Goal: Information Seeking & Learning: Learn about a topic

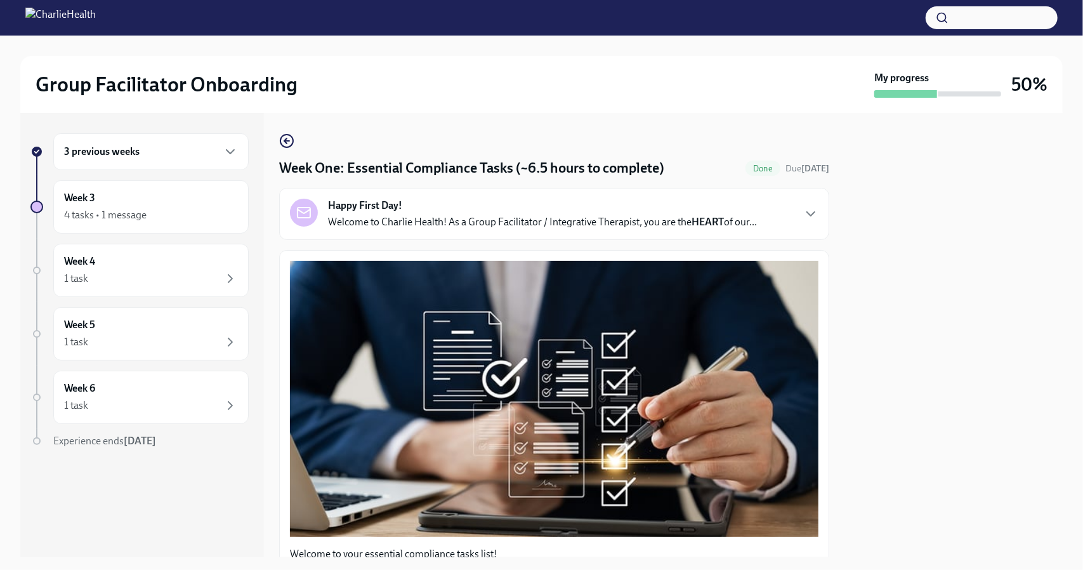
click at [193, 148] on div "3 previous weeks" at bounding box center [151, 151] width 174 height 15
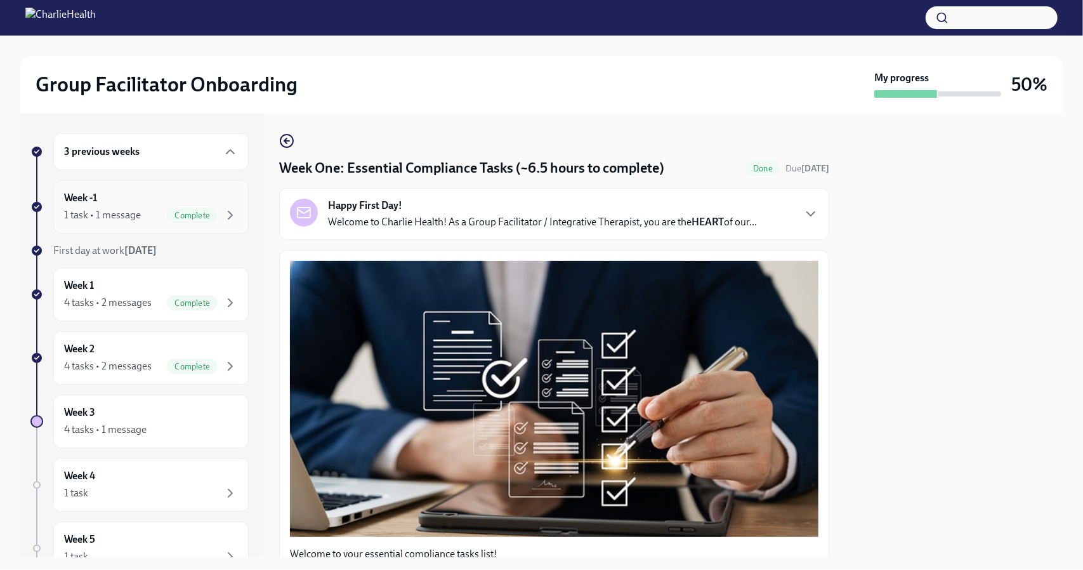
click at [164, 193] on div "Week -1 1 task • 1 message Complete" at bounding box center [151, 207] width 174 height 32
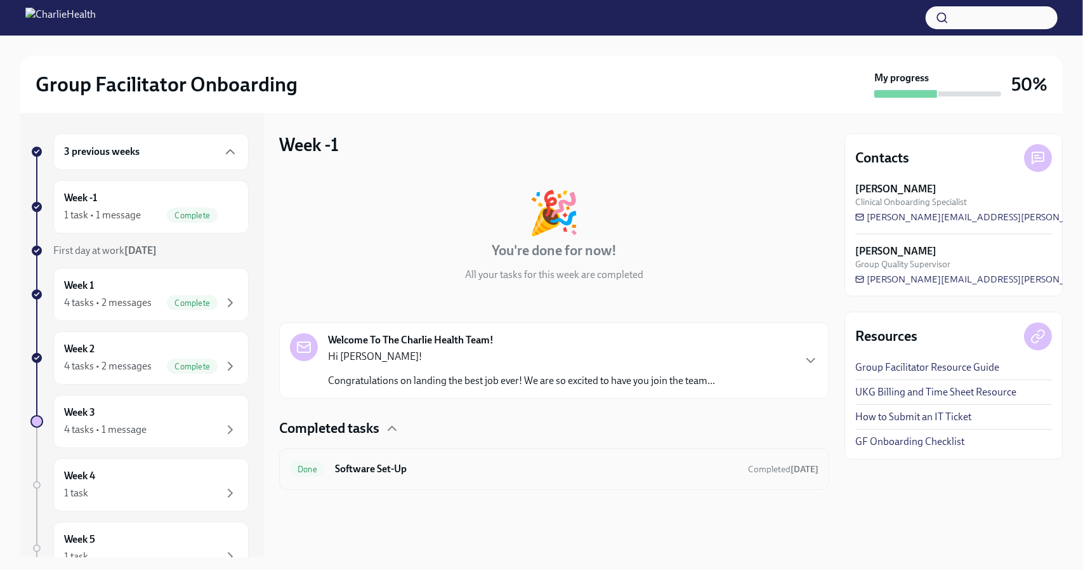
click at [546, 474] on h6 "Software Set-Up" at bounding box center [536, 469] width 403 height 14
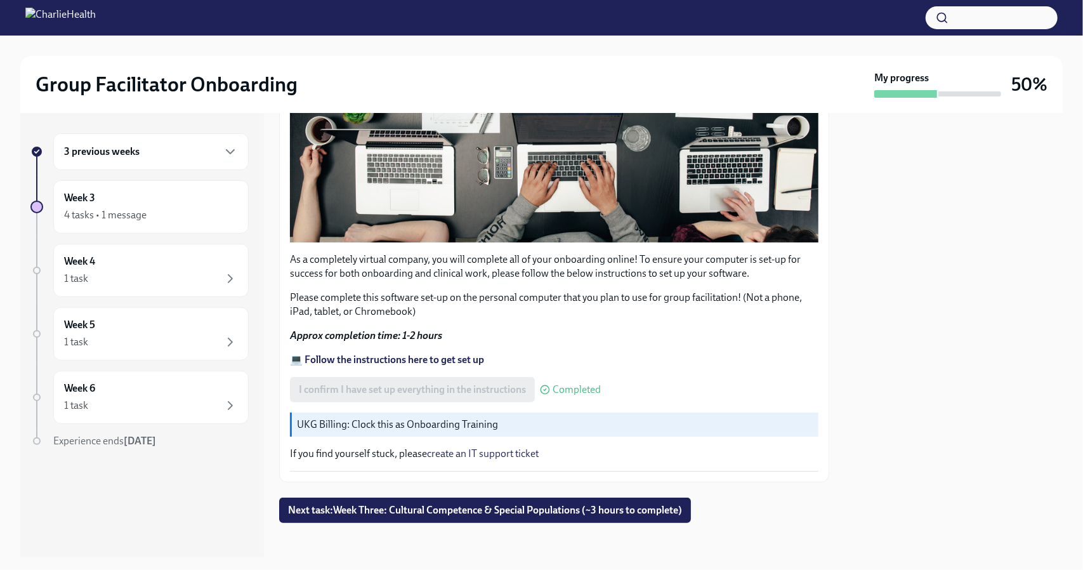
scroll to position [355, 0]
click at [521, 508] on span "Next task : Week Three: Cultural Competence & Special Populations (~3 hours to …" at bounding box center [485, 510] width 394 height 13
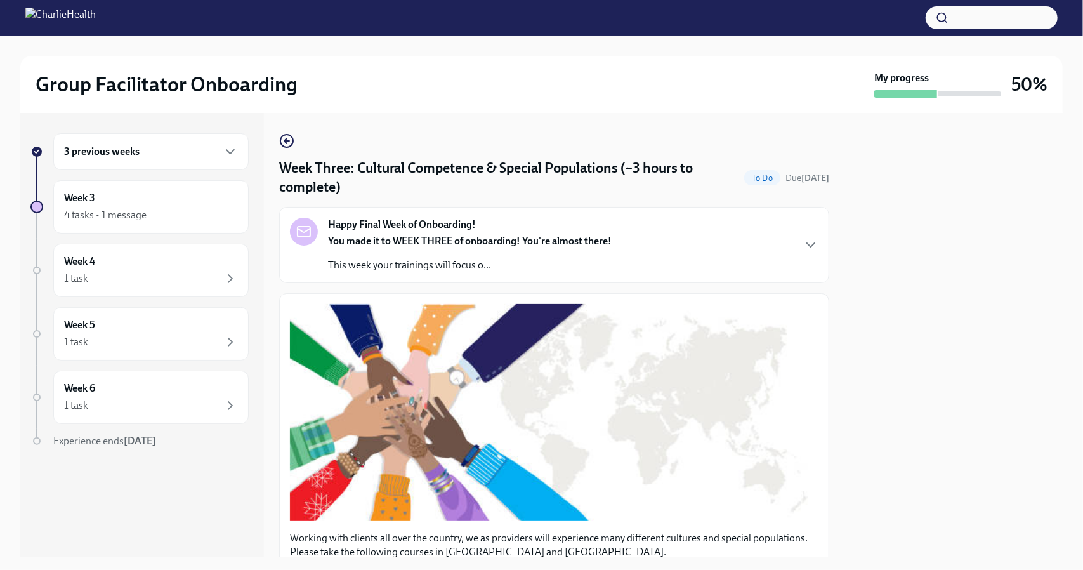
click at [165, 157] on div "3 previous weeks" at bounding box center [151, 151] width 174 height 15
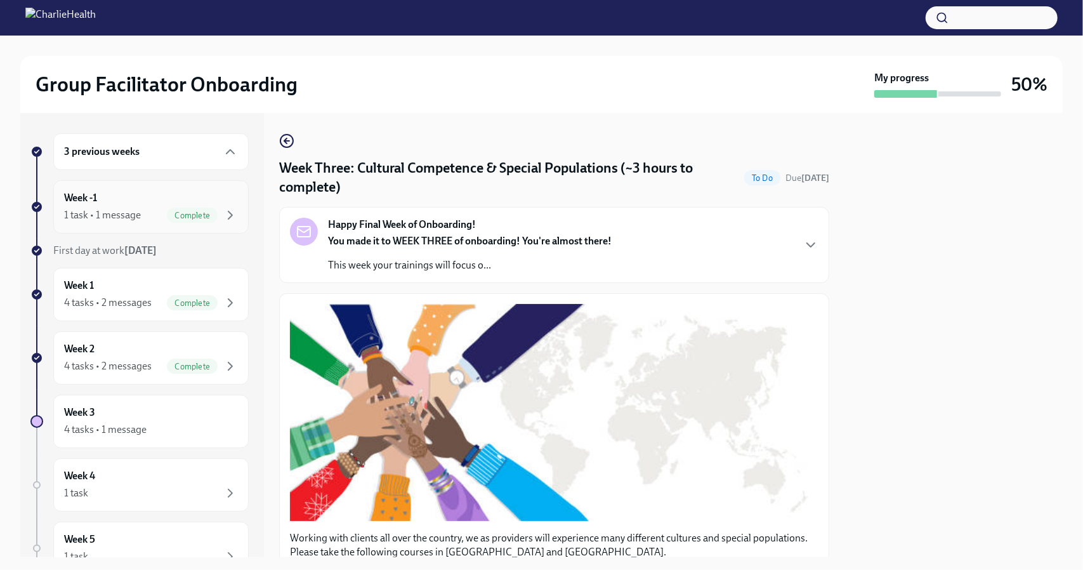
click at [148, 187] on div "Week -1 1 task • 1 message Complete" at bounding box center [150, 206] width 195 height 53
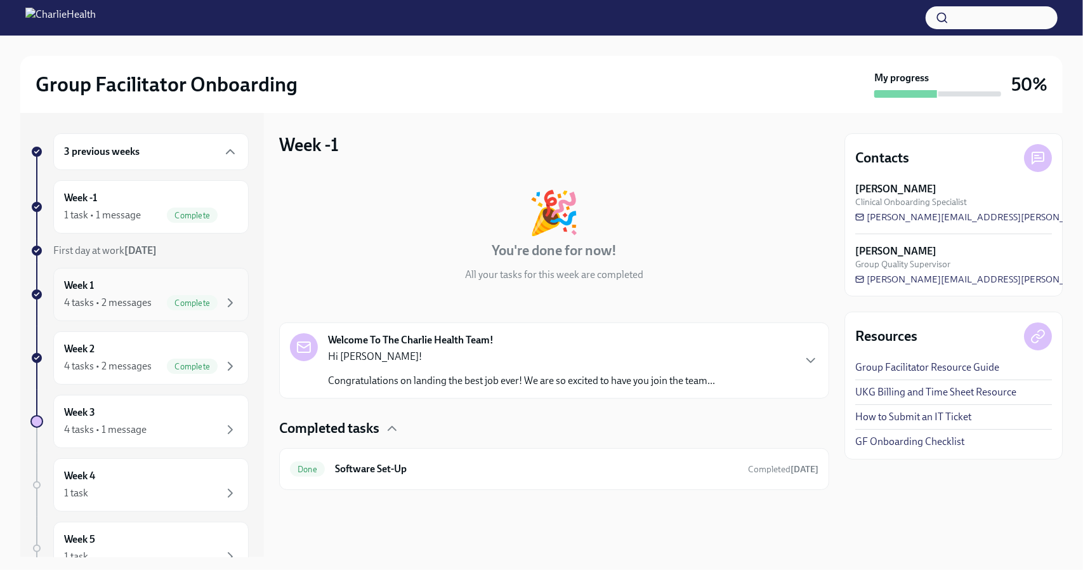
click at [155, 280] on div "Week 1 4 tasks • 2 messages Complete" at bounding box center [151, 294] width 174 height 32
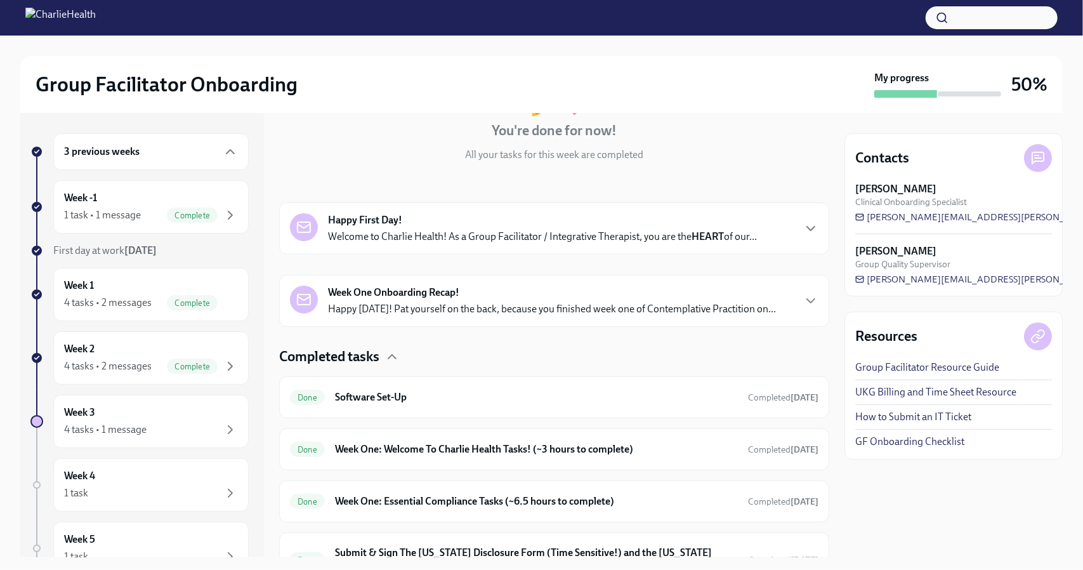
scroll to position [188, 0]
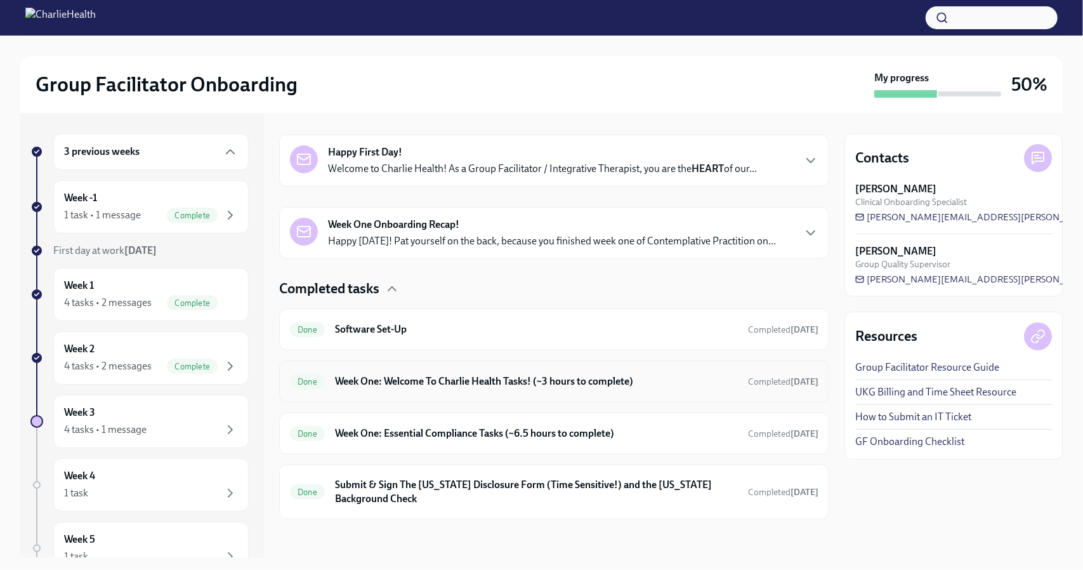
click at [511, 384] on h6 "Week One: Welcome To Charlie Health Tasks! (~3 hours to complete)" at bounding box center [536, 381] width 403 height 14
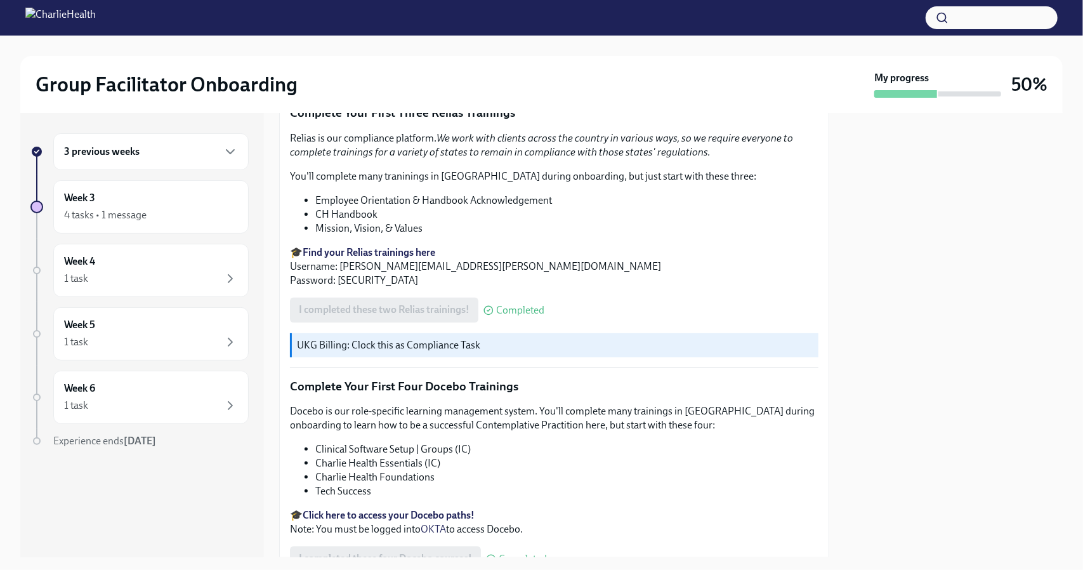
scroll to position [1545, 0]
click at [419, 471] on li "Charlie Health Foundations" at bounding box center [566, 478] width 503 height 14
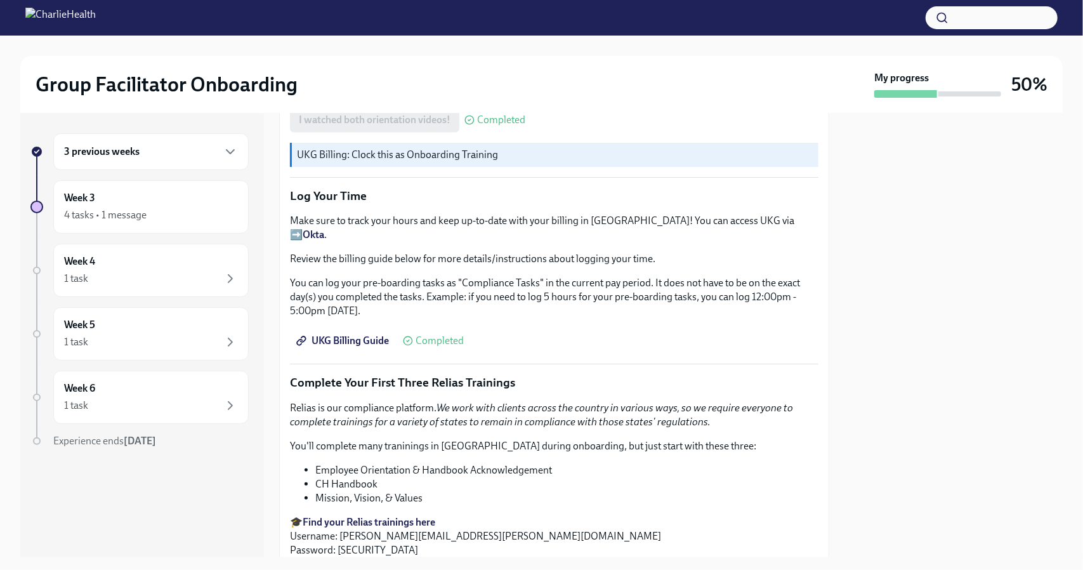
scroll to position [1276, 0]
drag, startPoint x: 308, startPoint y: 239, endPoint x: 681, endPoint y: 433, distance: 420.5
click at [681, 433] on div "Relias is our compliance platform. We work with clients across the country in v…" at bounding box center [554, 478] width 528 height 156
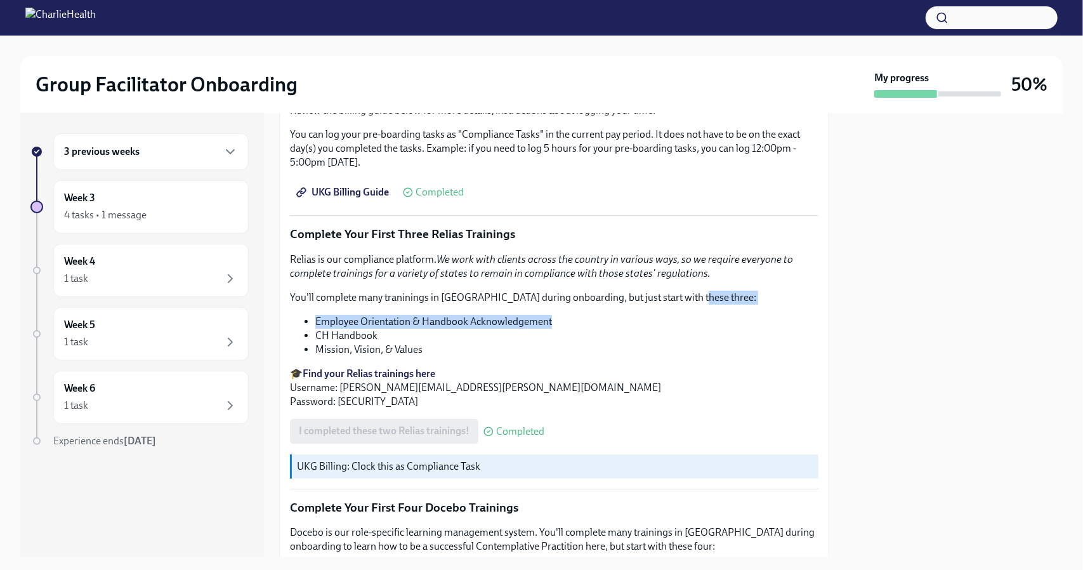
scroll to position [1354, 0]
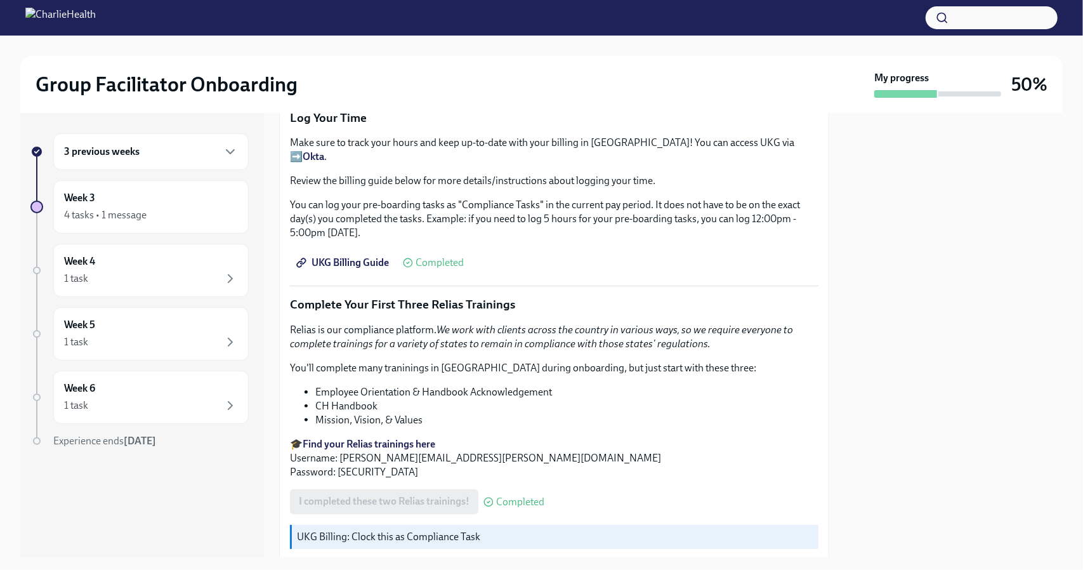
click at [506, 399] on li "CH Handbook" at bounding box center [566, 406] width 503 height 14
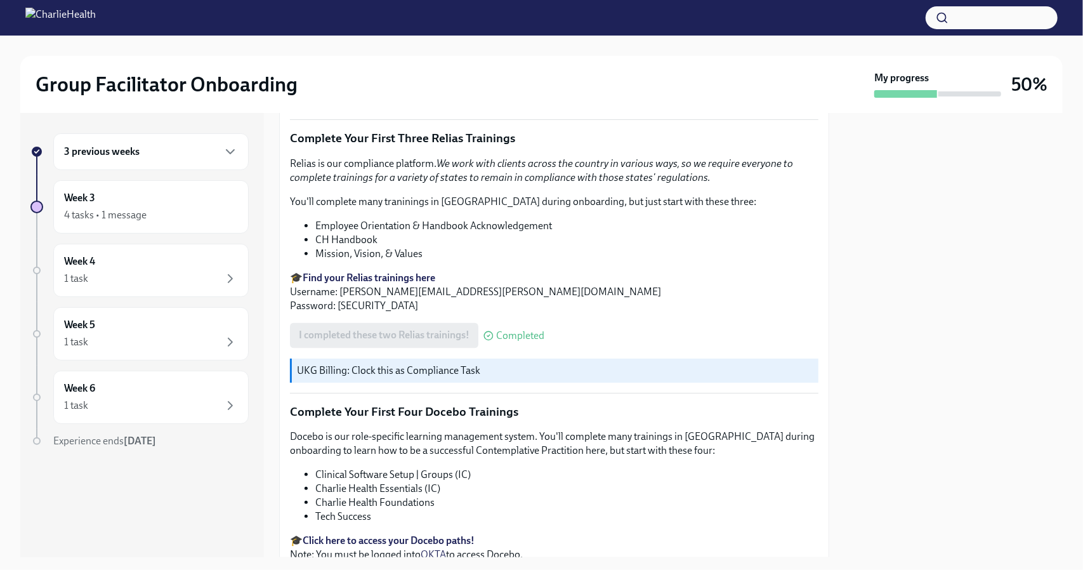
scroll to position [1509, 0]
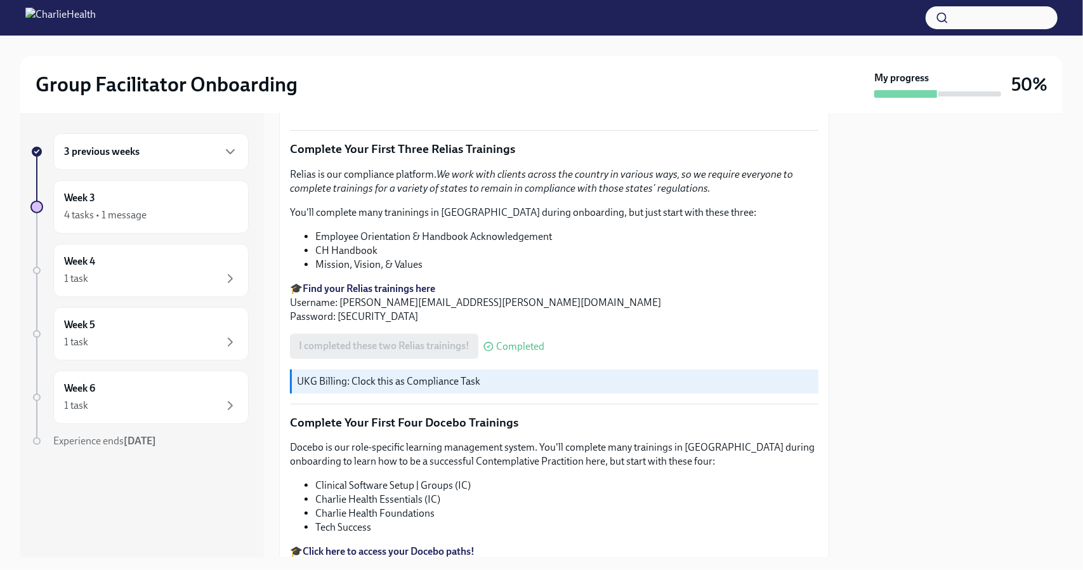
click at [142, 235] on div "3 previous weeks Week 3 4 tasks • 1 message Week 4 1 task Week 5 1 task Week 6 …" at bounding box center [139, 315] width 218 height 365
click at [157, 216] on div "4 tasks • 1 message" at bounding box center [151, 214] width 174 height 15
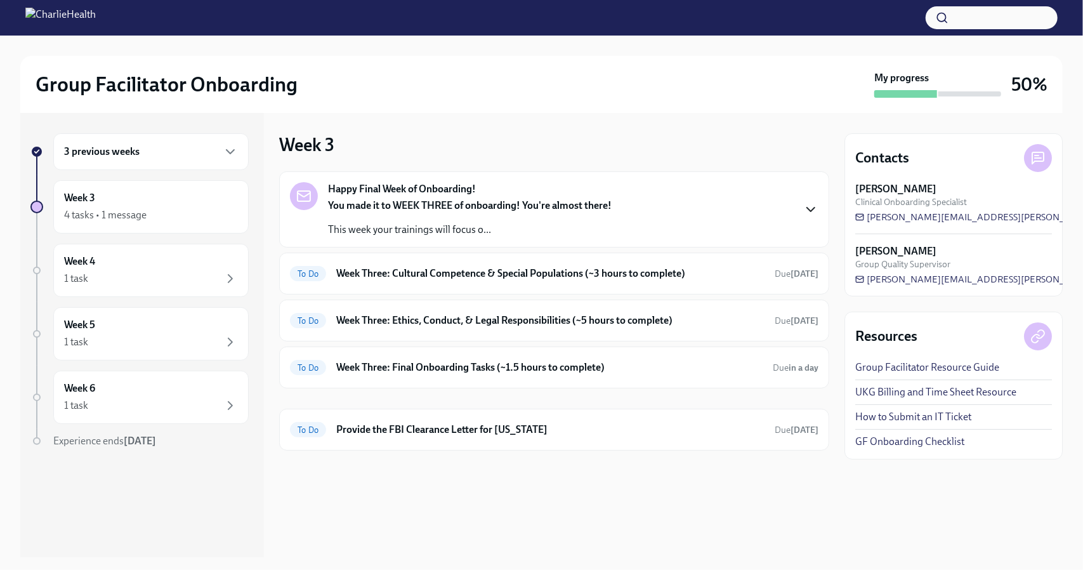
click at [810, 211] on icon "button" at bounding box center [810, 209] width 15 height 15
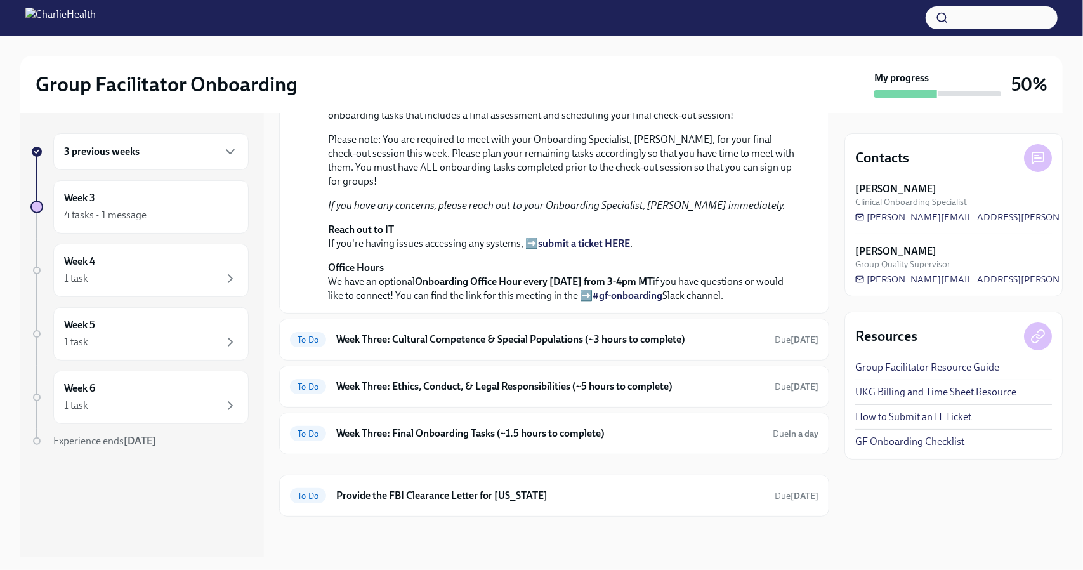
scroll to position [434, 0]
click at [537, 339] on h6 "Week Three: Cultural Competence & Special Populations (~3 hours to complete)" at bounding box center [550, 339] width 428 height 14
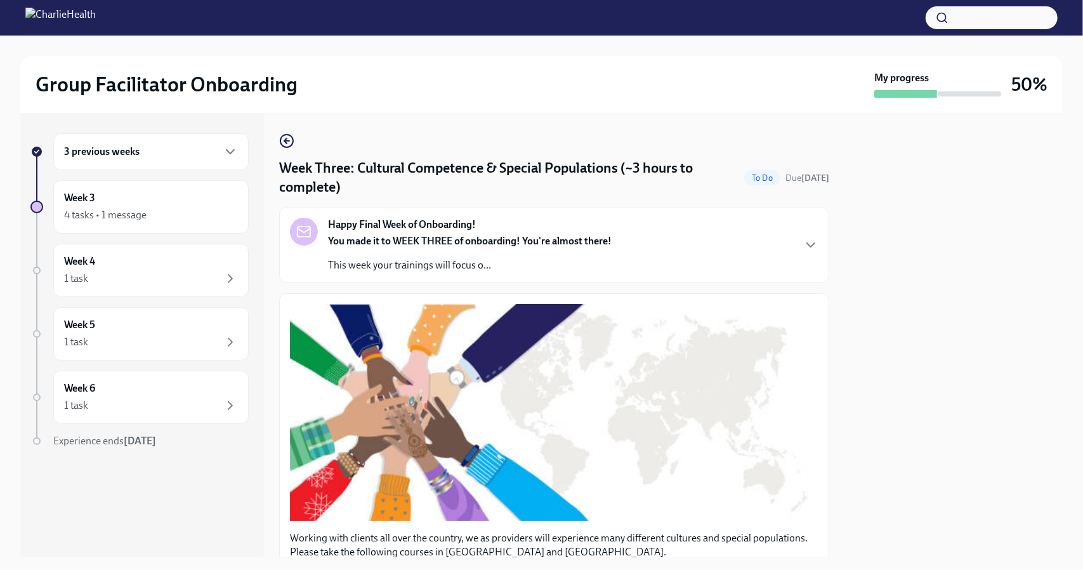
click at [433, 263] on p "This week your trainings will focus o..." at bounding box center [470, 265] width 284 height 14
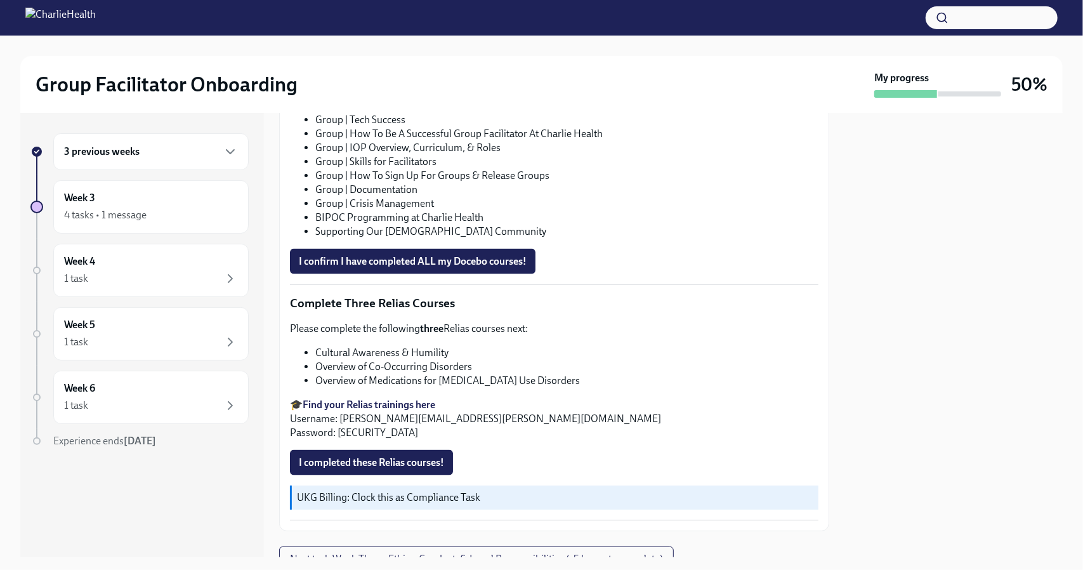
scroll to position [1086, 0]
click at [452, 8] on p "You can view your Docebo transcript ➡️ HERE !" at bounding box center [554, 1] width 528 height 14
click at [477, 7] on link "HERE" at bounding box center [473, 1] width 25 height 12
click at [365, 267] on span "I confirm I have completed ALL my Docebo courses!" at bounding box center [413, 260] width 228 height 13
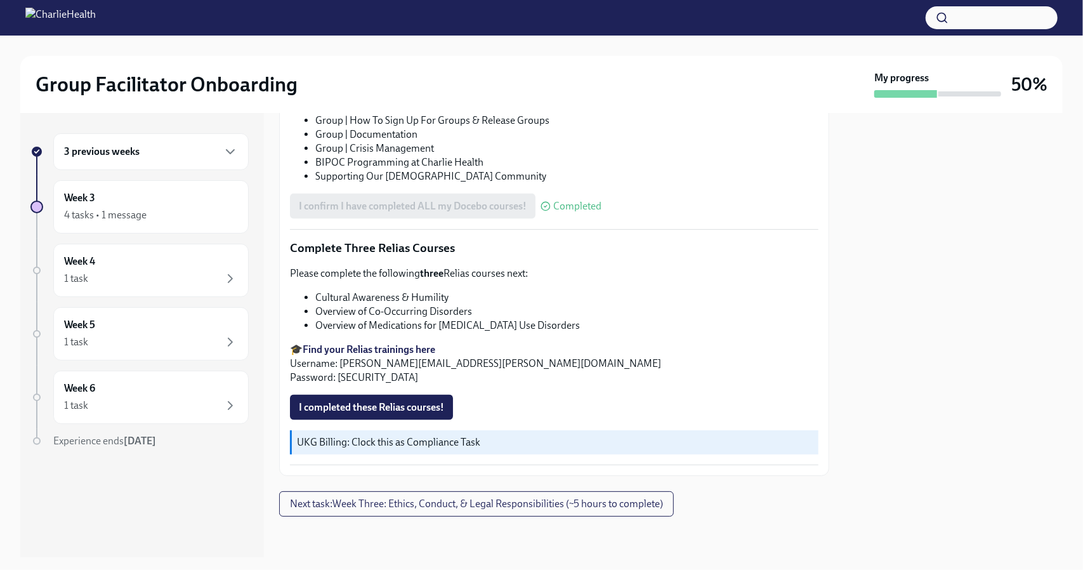
scroll to position [1333, 0]
click at [384, 355] on strong "Find your Relias trainings here" at bounding box center [369, 349] width 133 height 12
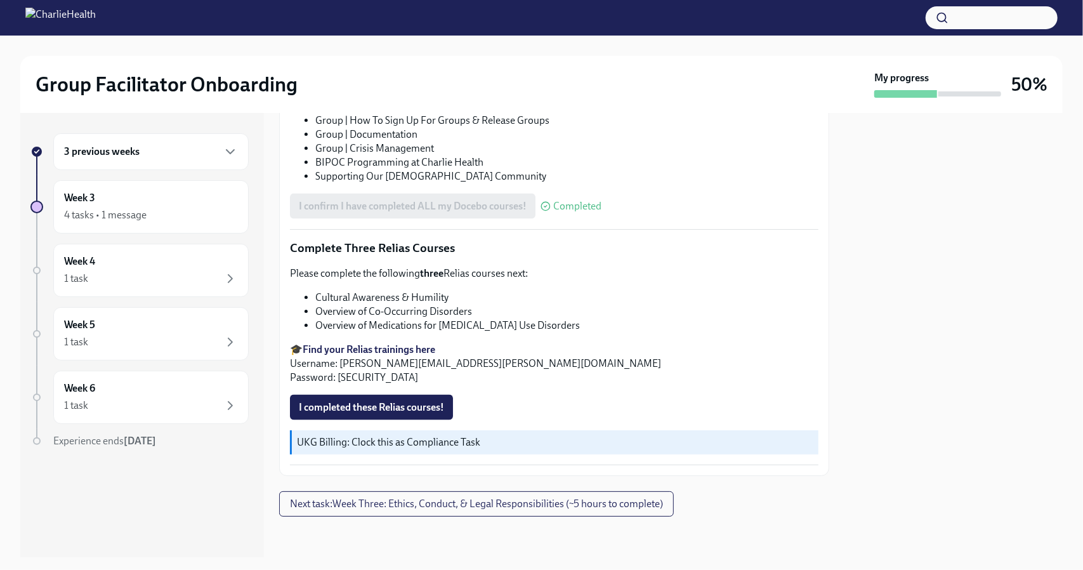
click at [375, 355] on strong "Find your Relias trainings here" at bounding box center [369, 349] width 133 height 12
click at [378, 355] on strong "Find your Relias trainings here" at bounding box center [369, 349] width 133 height 12
click at [417, 354] on strong "Find your Relias trainings here" at bounding box center [369, 349] width 133 height 12
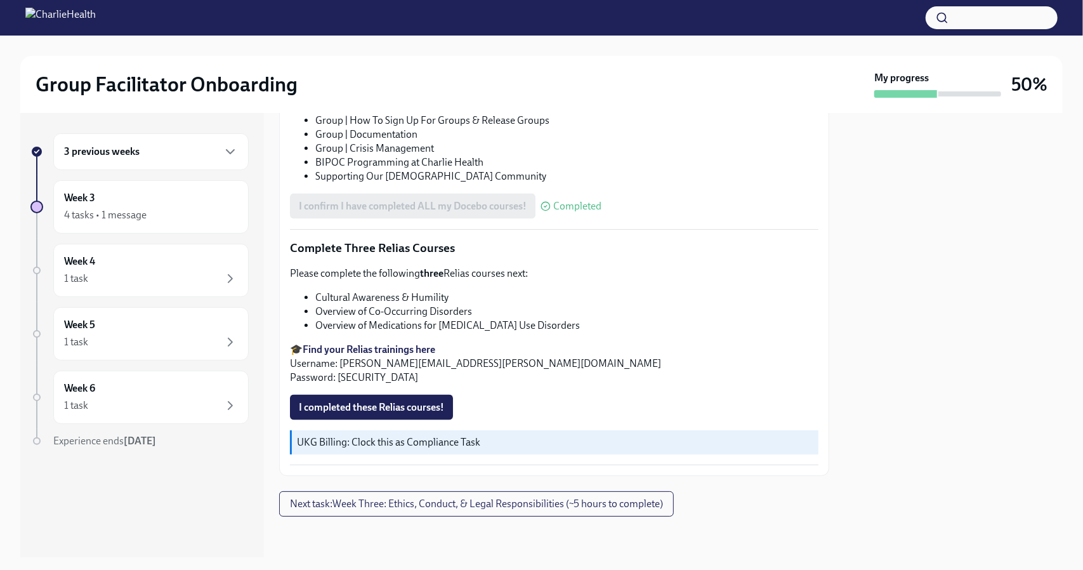
click at [384, 352] on strong "Find your Relias trainings here" at bounding box center [369, 349] width 133 height 12
click at [172, 187] on div "Week 3 4 tasks • 1 message" at bounding box center [150, 206] width 195 height 53
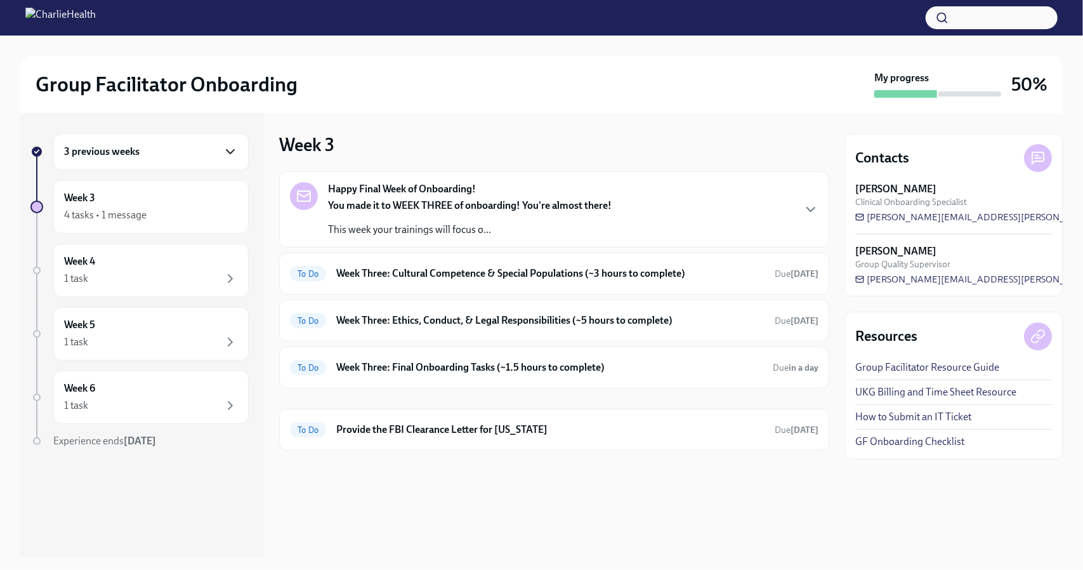
click at [229, 154] on icon "button" at bounding box center [230, 151] width 15 height 15
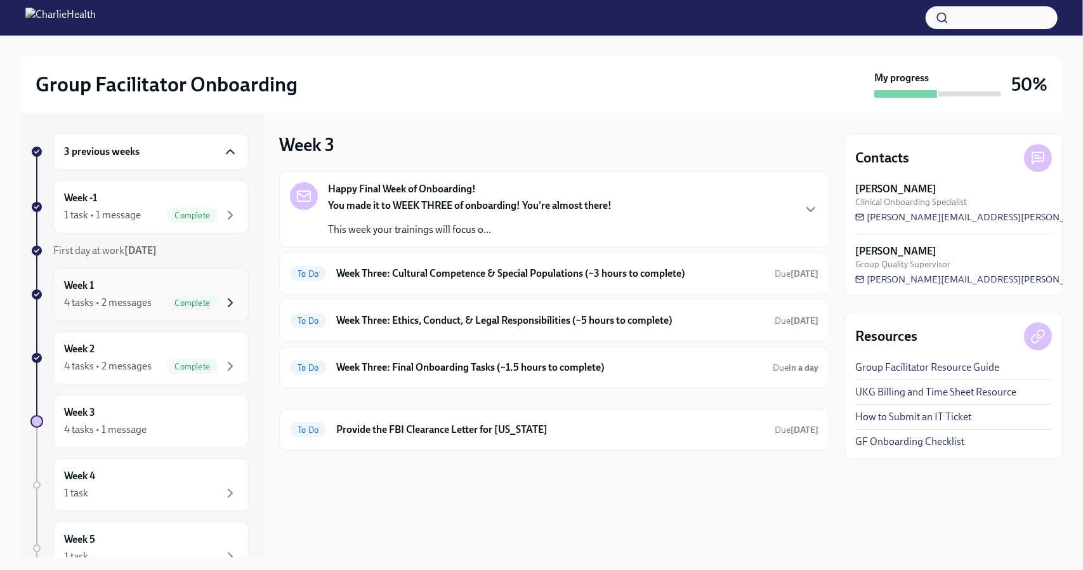
click at [228, 305] on icon "button" at bounding box center [230, 303] width 4 height 8
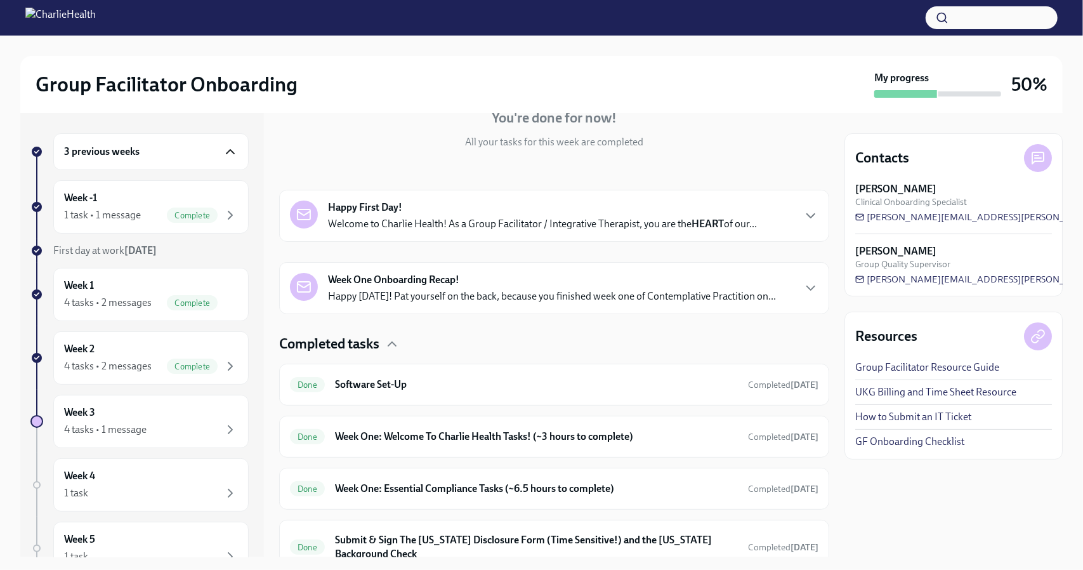
scroll to position [188, 0]
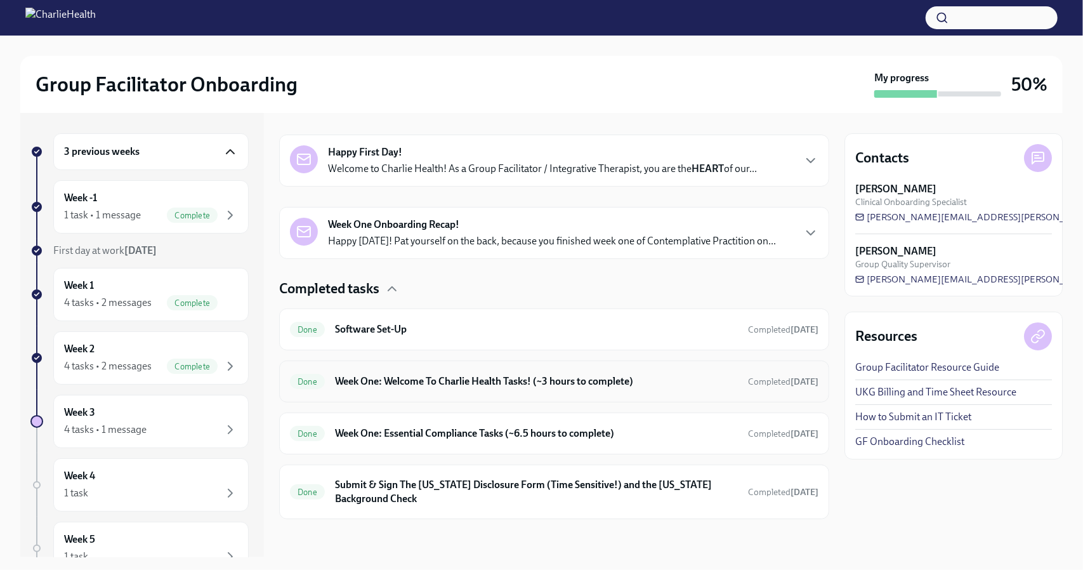
click at [548, 384] on h6 "Week One: Welcome To Charlie Health Tasks! (~3 hours to complete)" at bounding box center [536, 381] width 403 height 14
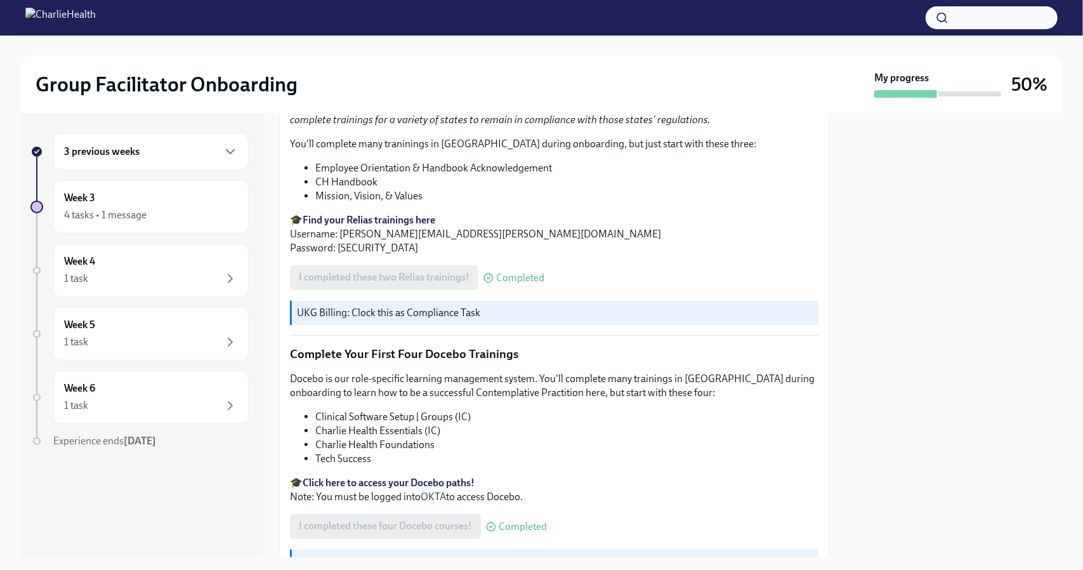
scroll to position [1677, 0]
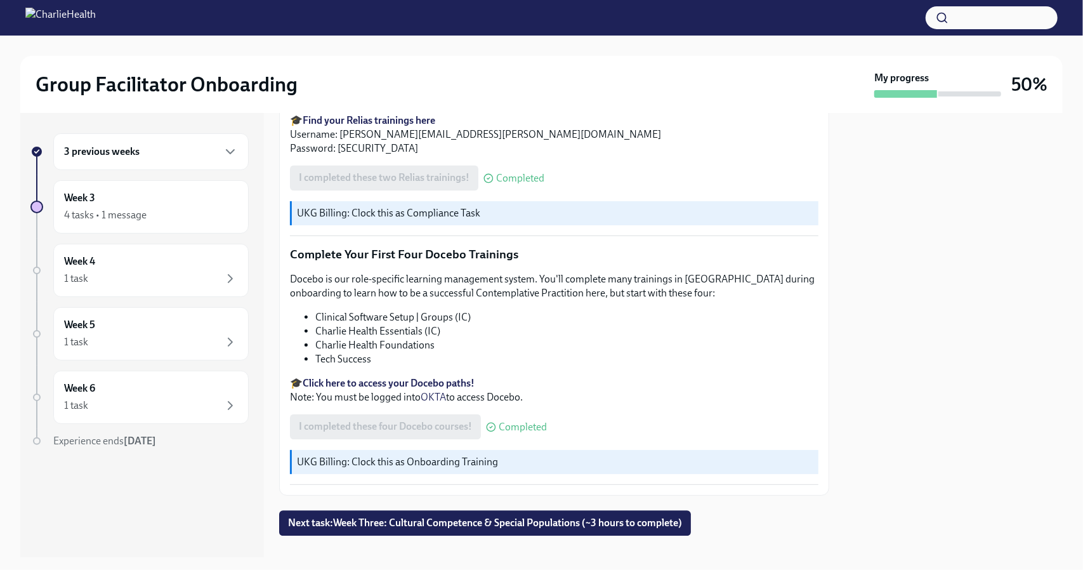
click at [238, 143] on div "3 previous weeks" at bounding box center [150, 151] width 195 height 37
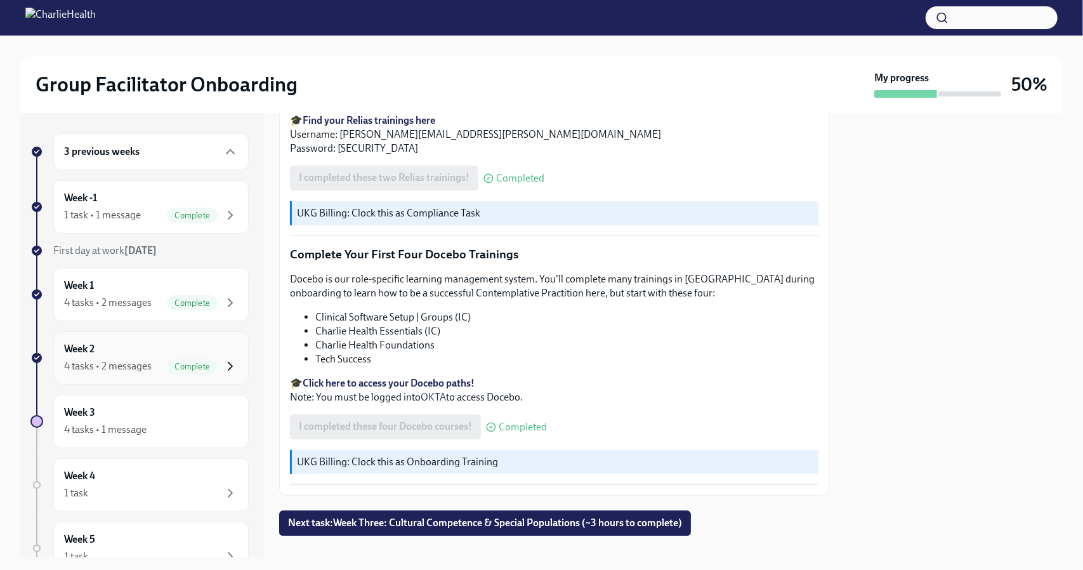
click at [223, 367] on icon "button" at bounding box center [230, 365] width 15 height 15
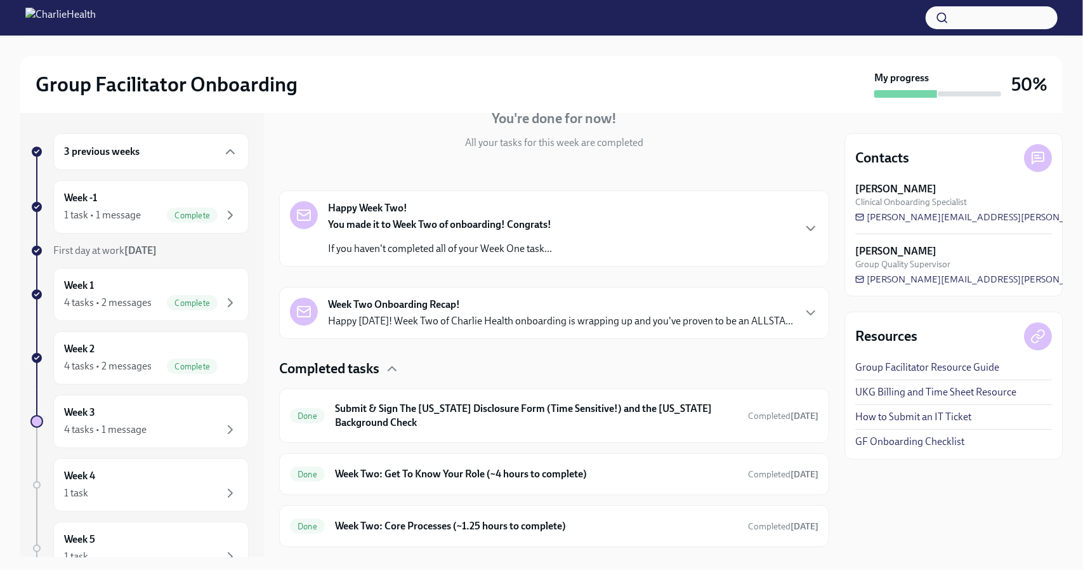
scroll to position [182, 0]
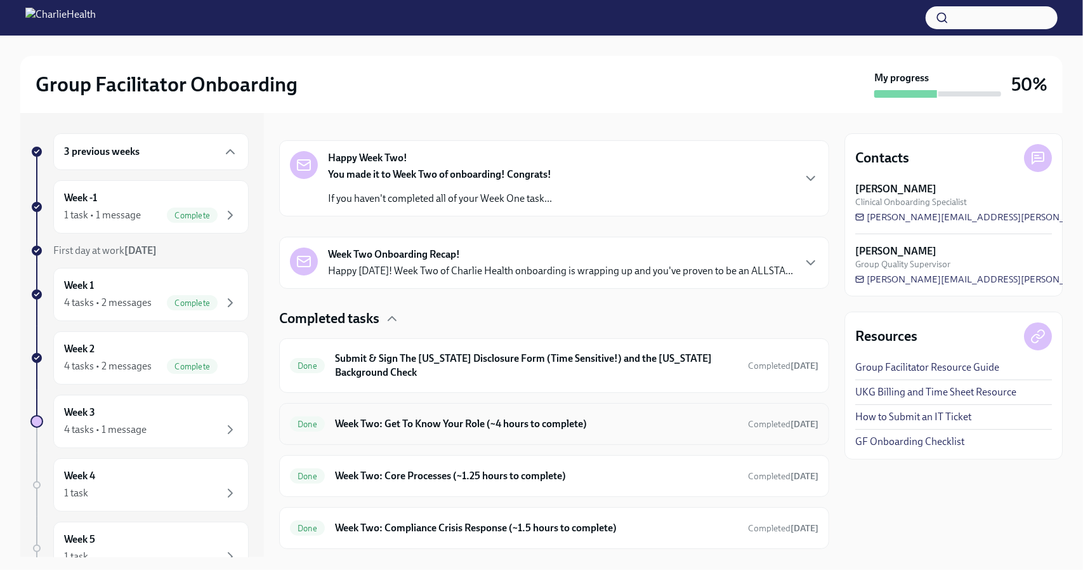
click at [511, 431] on h6 "Week Two: Get To Know Your Role (~4 hours to complete)" at bounding box center [536, 424] width 403 height 14
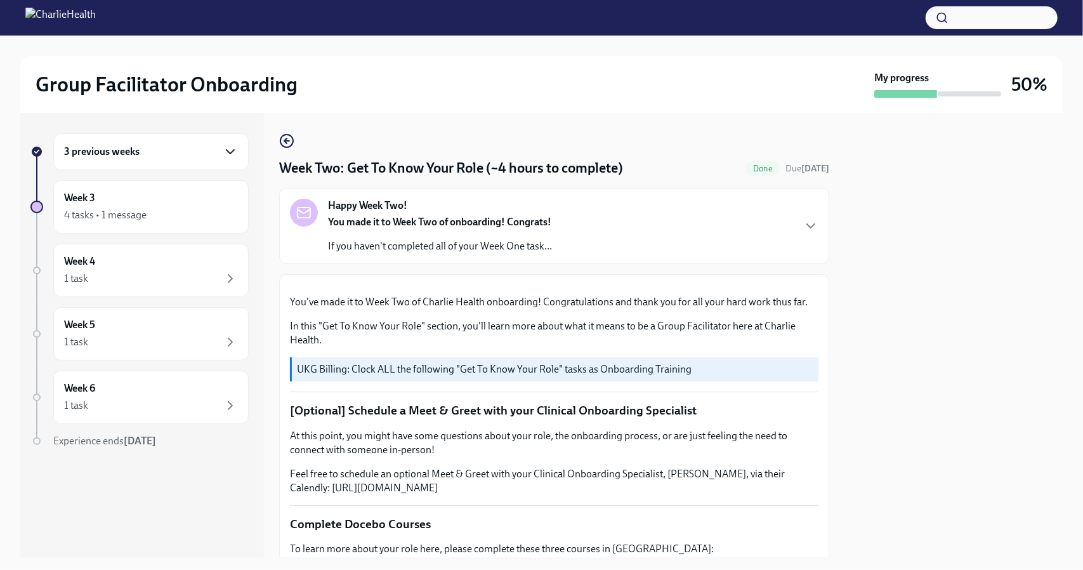
click at [232, 154] on icon "button" at bounding box center [230, 151] width 15 height 15
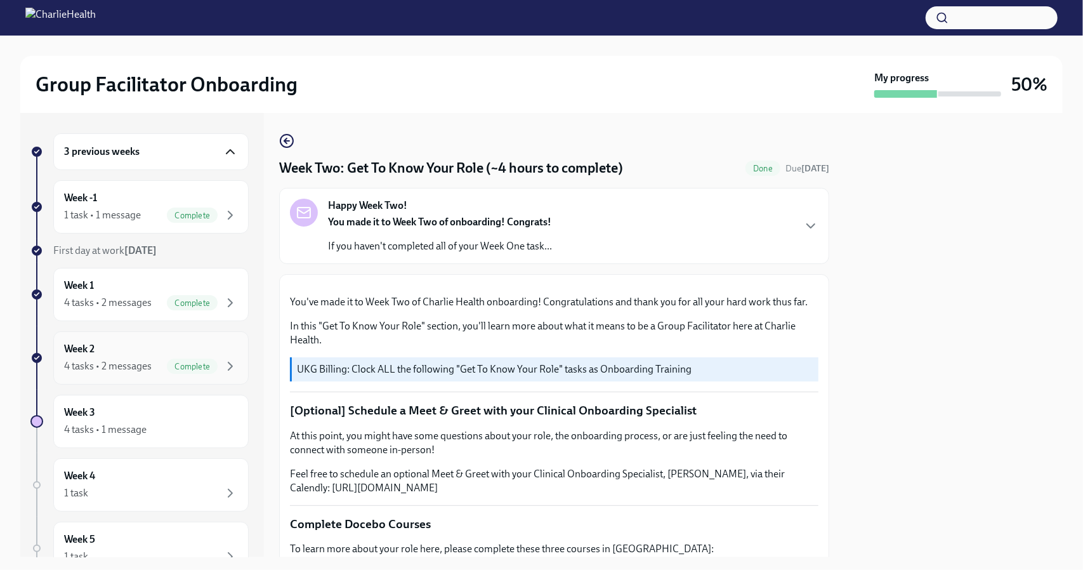
click at [229, 366] on div "Week 2 4 tasks • 2 messages Complete" at bounding box center [150, 357] width 195 height 53
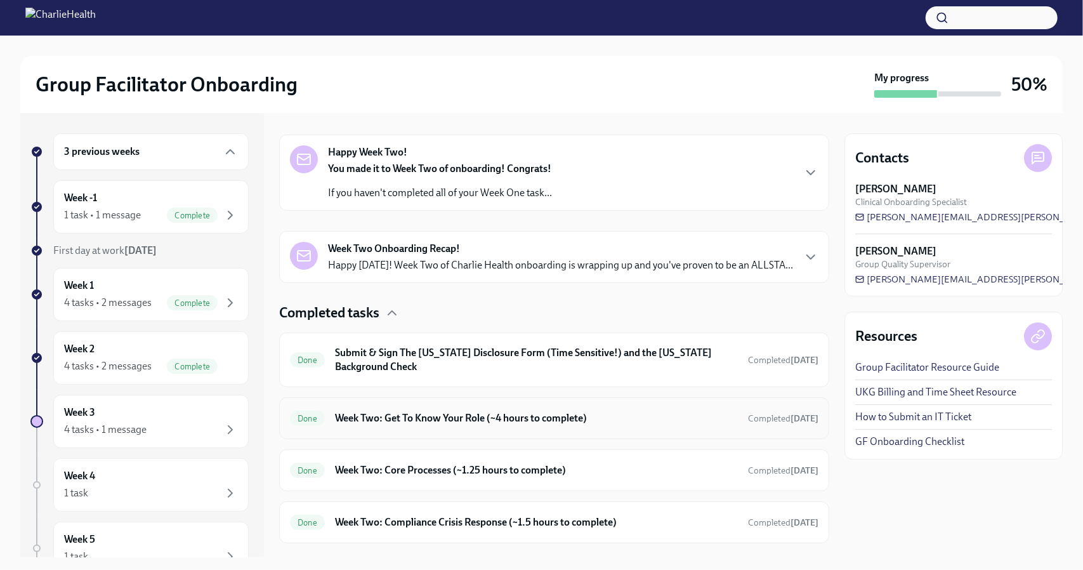
scroll to position [226, 0]
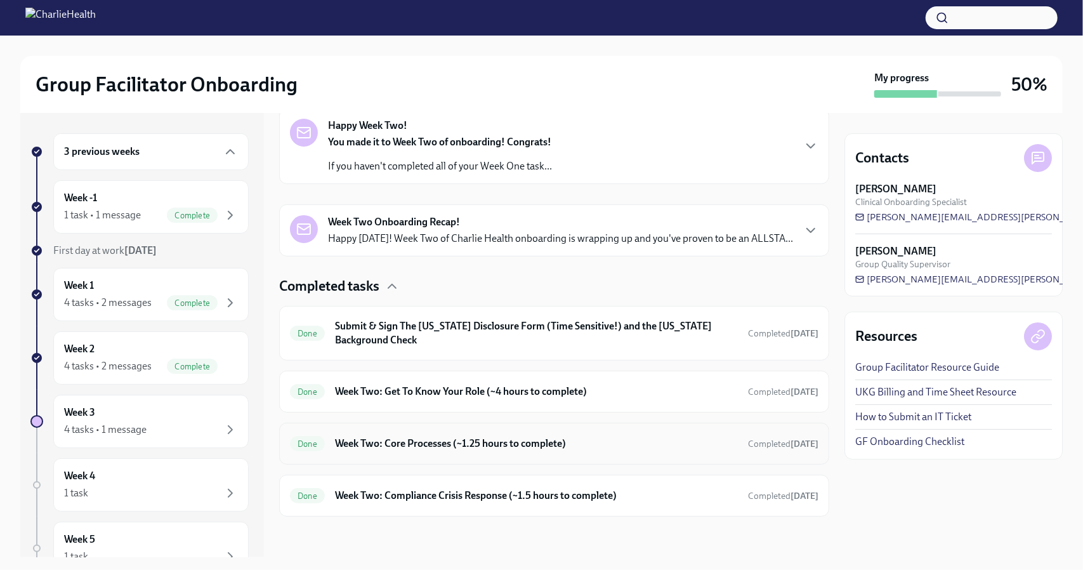
click at [374, 447] on h6 "Week Two: Core Processes (~1.25 hours to complete)" at bounding box center [536, 443] width 403 height 14
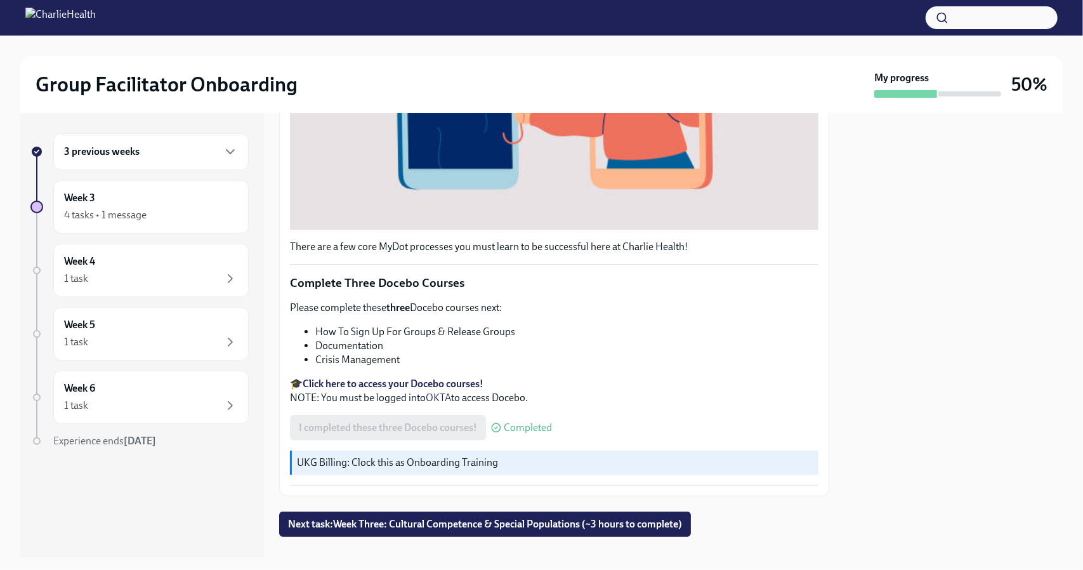
scroll to position [421, 0]
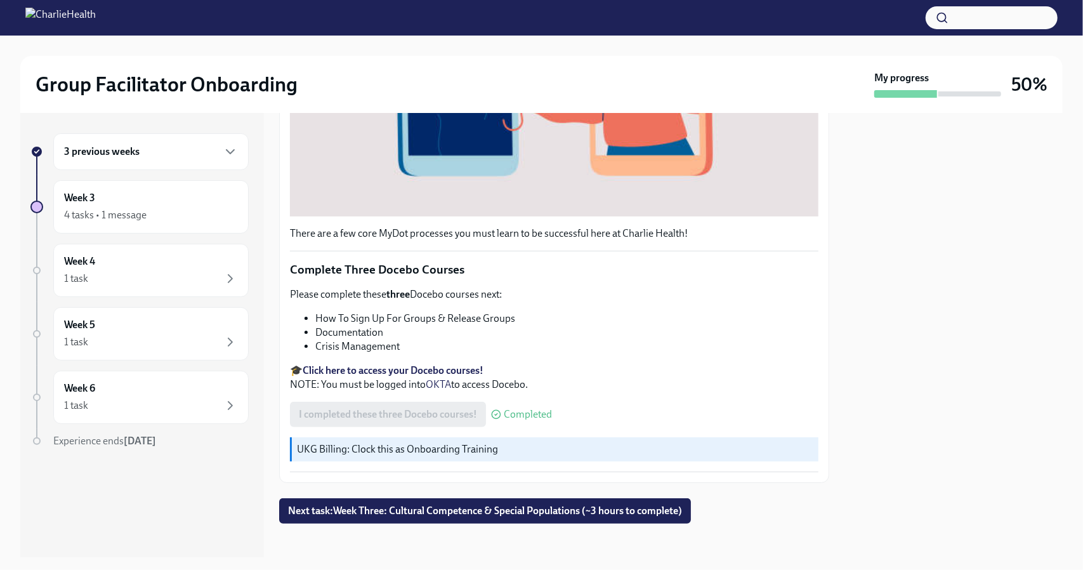
click at [232, 160] on div "3 previous weeks" at bounding box center [150, 151] width 195 height 37
click at [232, 159] on div "3 previous weeks" at bounding box center [150, 151] width 195 height 37
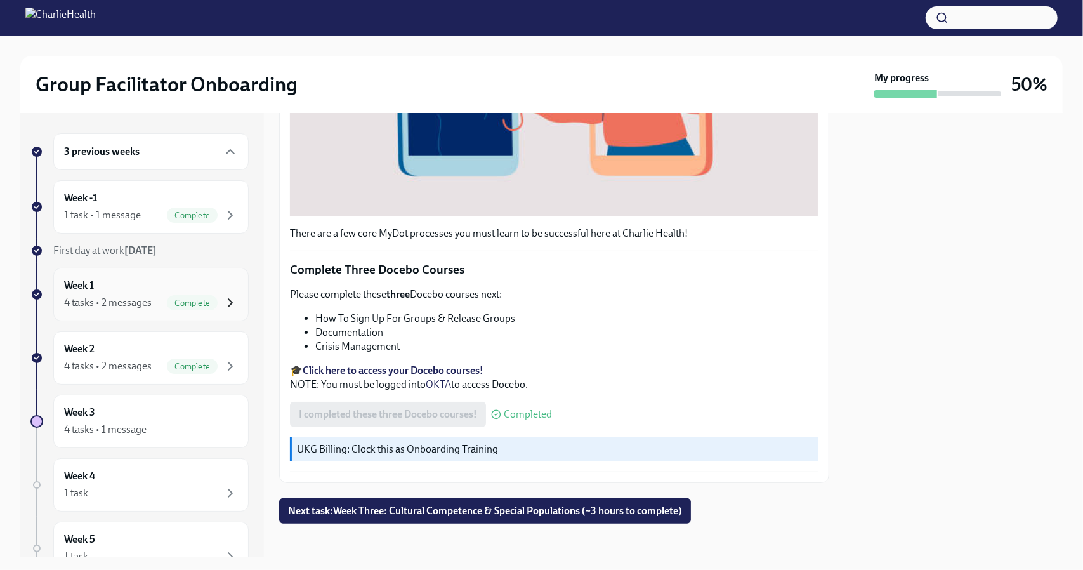
click at [223, 304] on icon "button" at bounding box center [230, 302] width 15 height 15
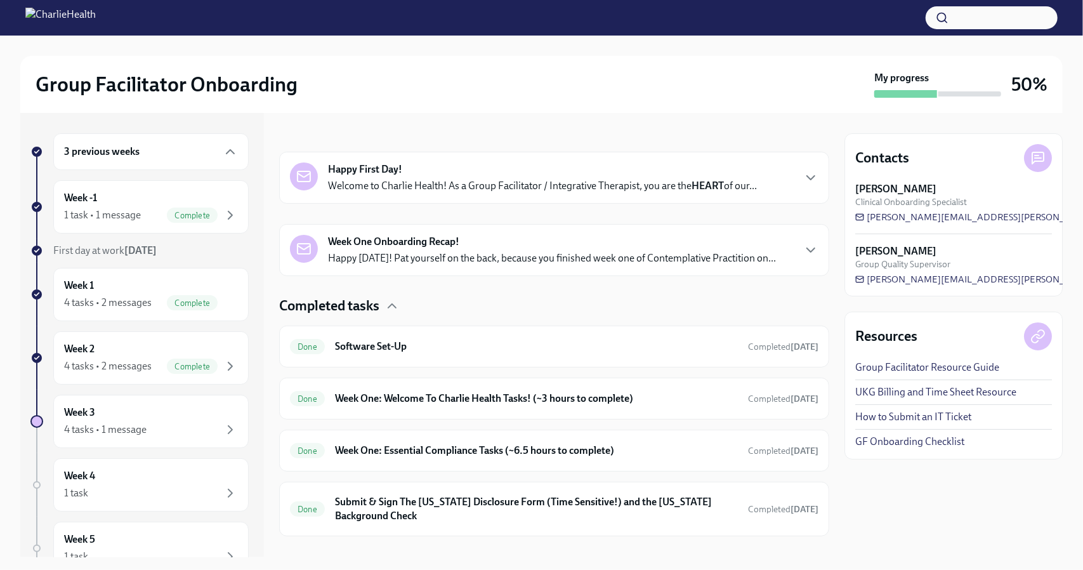
scroll to position [171, 0]
click at [389, 450] on h6 "Week One: Essential Compliance Tasks (~6.5 hours to complete)" at bounding box center [536, 450] width 403 height 14
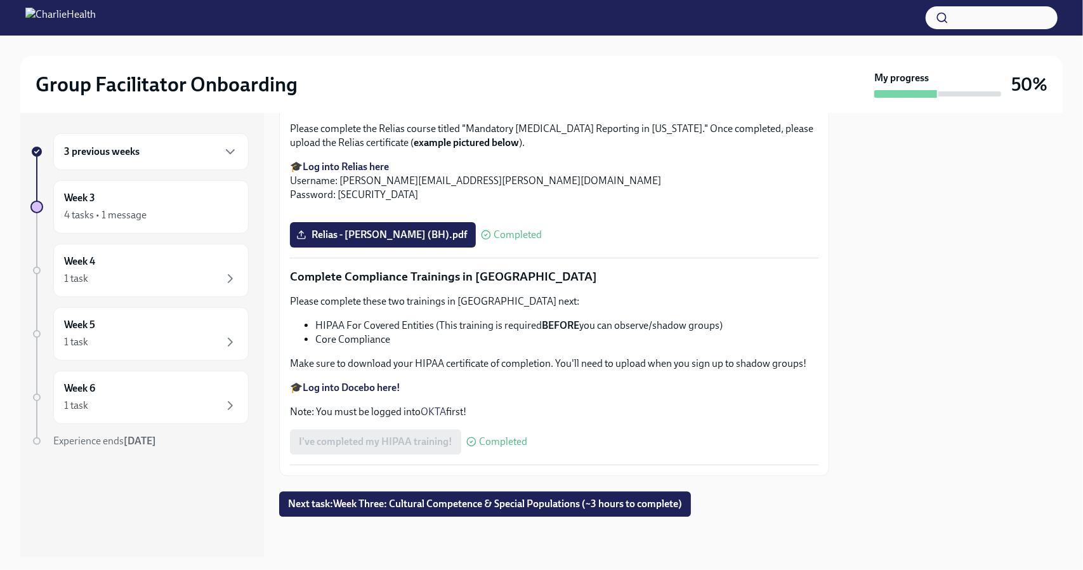
scroll to position [2849, 0]
click at [365, 247] on label "Relias - [PERSON_NAME] (BH).pdf" at bounding box center [383, 234] width 186 height 25
click at [0, 0] on input "Relias - [PERSON_NAME] (BH).pdf" at bounding box center [0, 0] width 0 height 0
click at [358, 247] on label "Relias - [PERSON_NAME] (BH).pdf" at bounding box center [383, 234] width 186 height 25
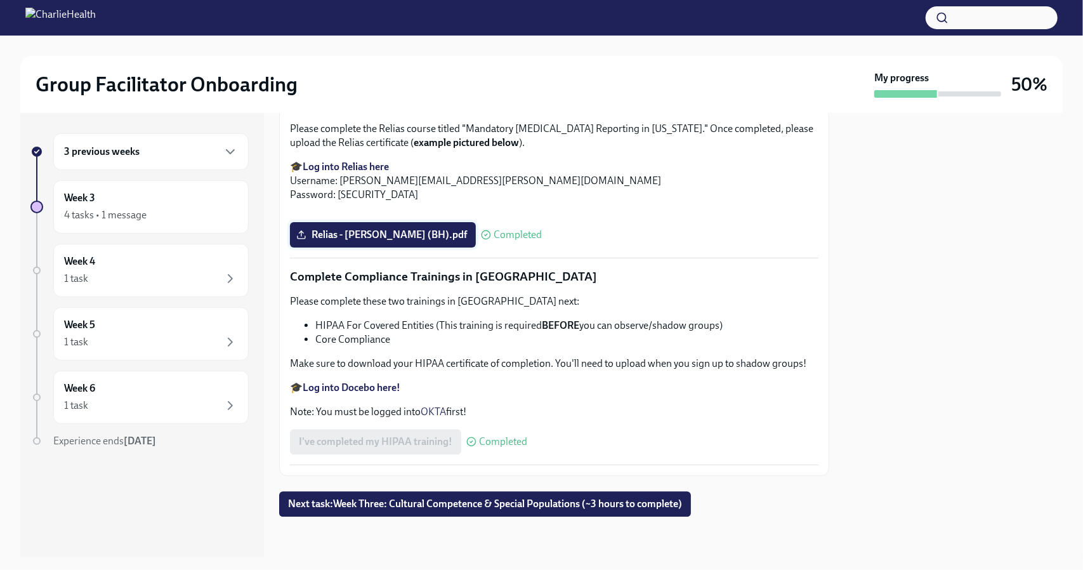
click at [0, 0] on input "Relias - [PERSON_NAME] (BH).pdf" at bounding box center [0, 0] width 0 height 0
click at [220, 149] on div "3 previous weeks" at bounding box center [151, 151] width 174 height 15
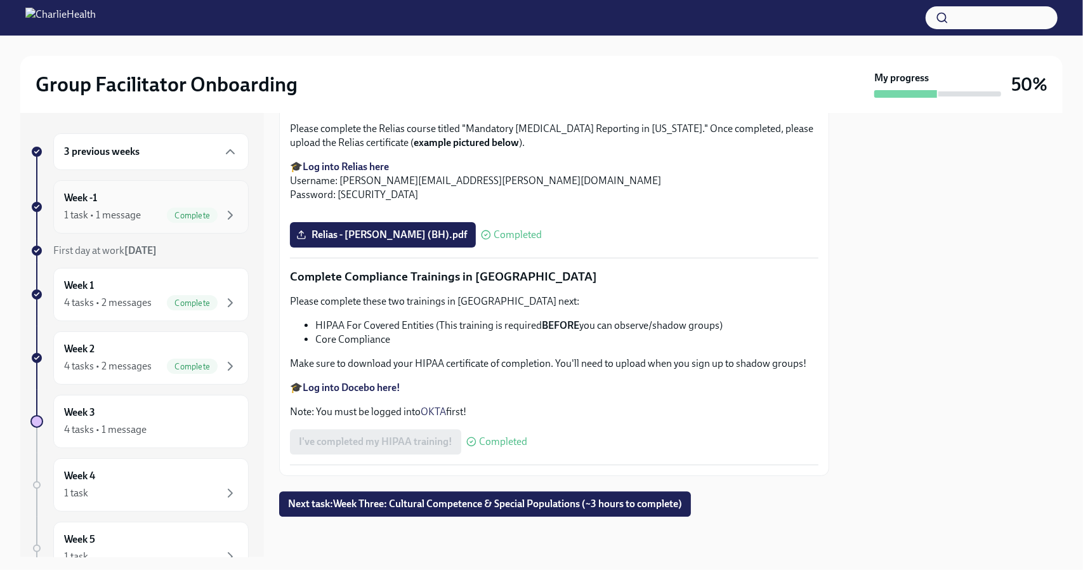
click at [228, 209] on div "Week -1 1 task • 1 message Complete" at bounding box center [150, 206] width 195 height 53
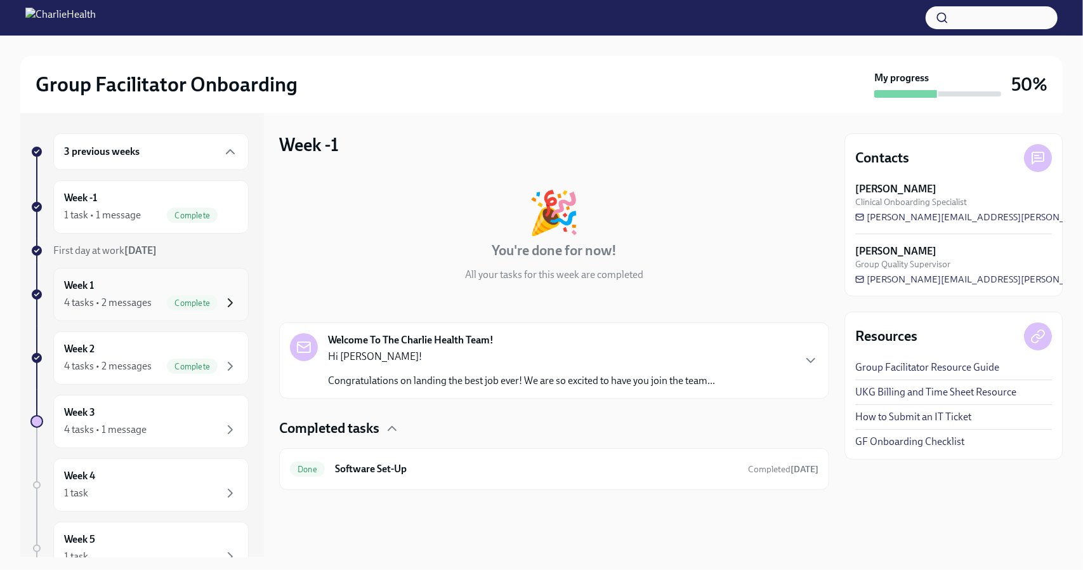
click at [223, 299] on icon "button" at bounding box center [230, 302] width 15 height 15
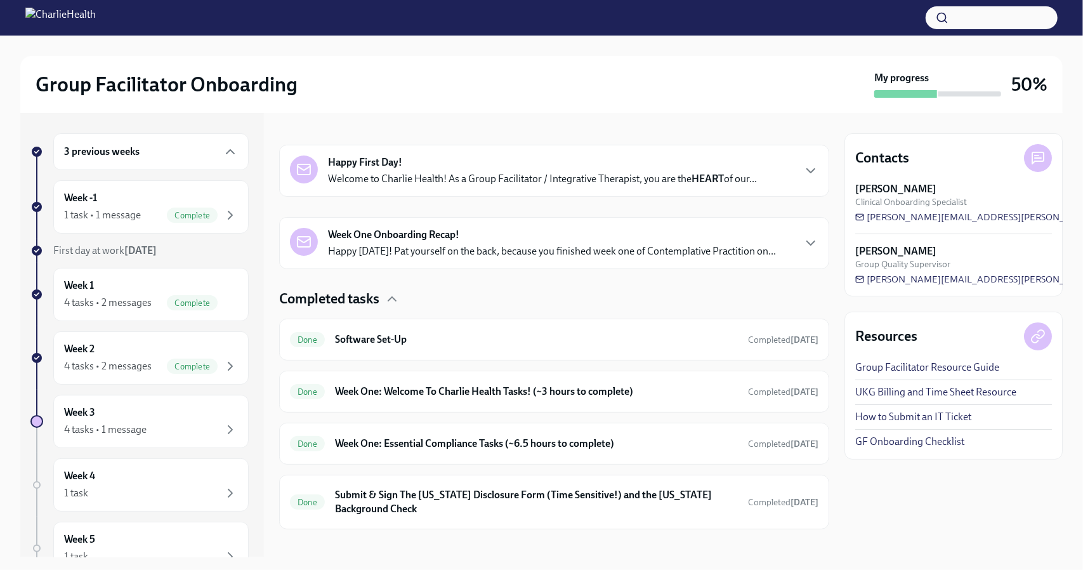
scroll to position [188, 0]
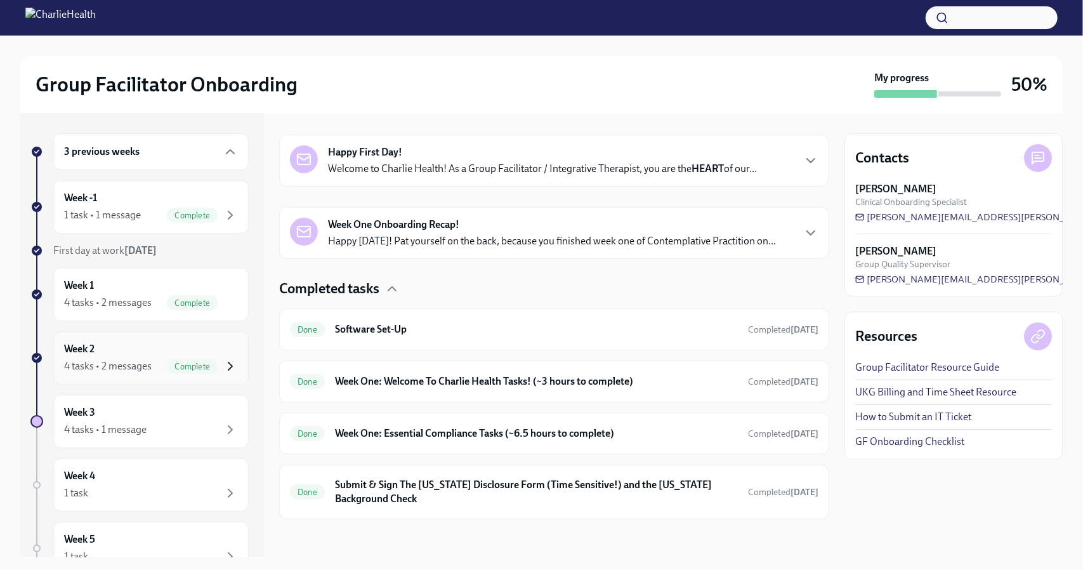
click at [223, 358] on icon "button" at bounding box center [230, 365] width 15 height 15
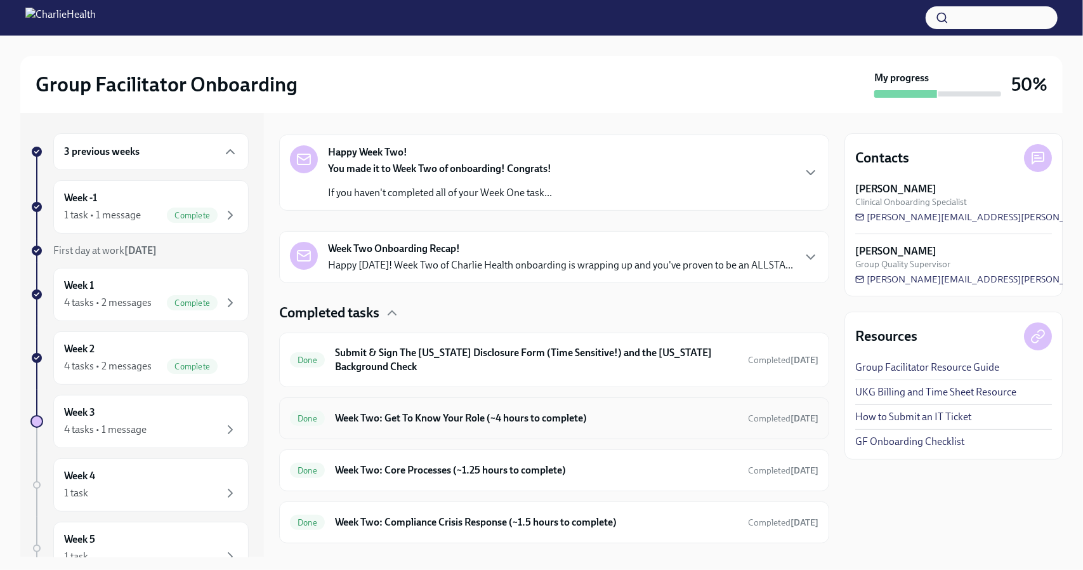
click at [402, 425] on h6 "Week Two: Get To Know Your Role (~4 hours to complete)" at bounding box center [536, 418] width 403 height 14
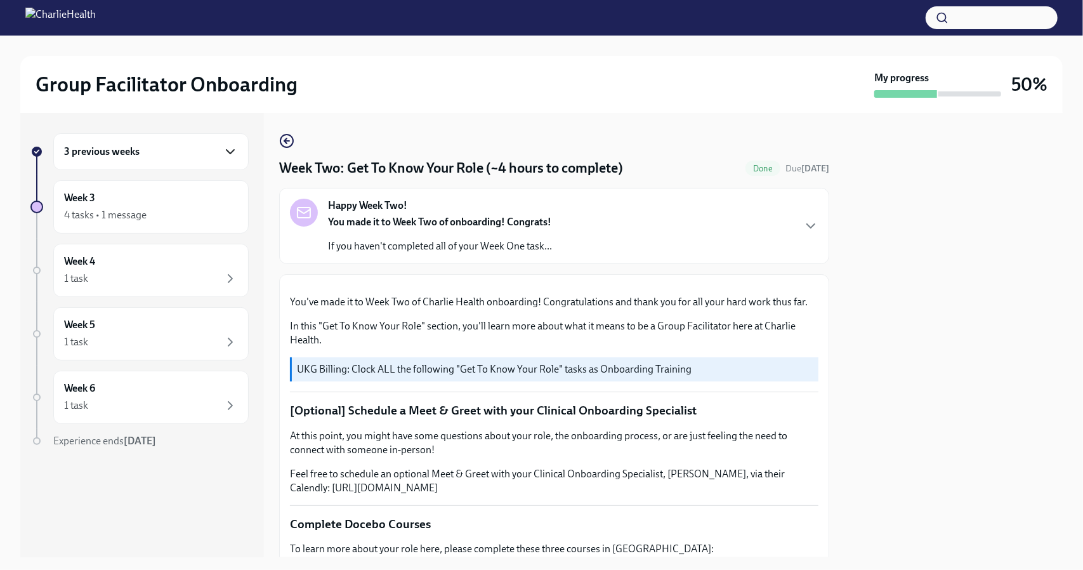
click at [231, 154] on icon "button" at bounding box center [230, 151] width 15 height 15
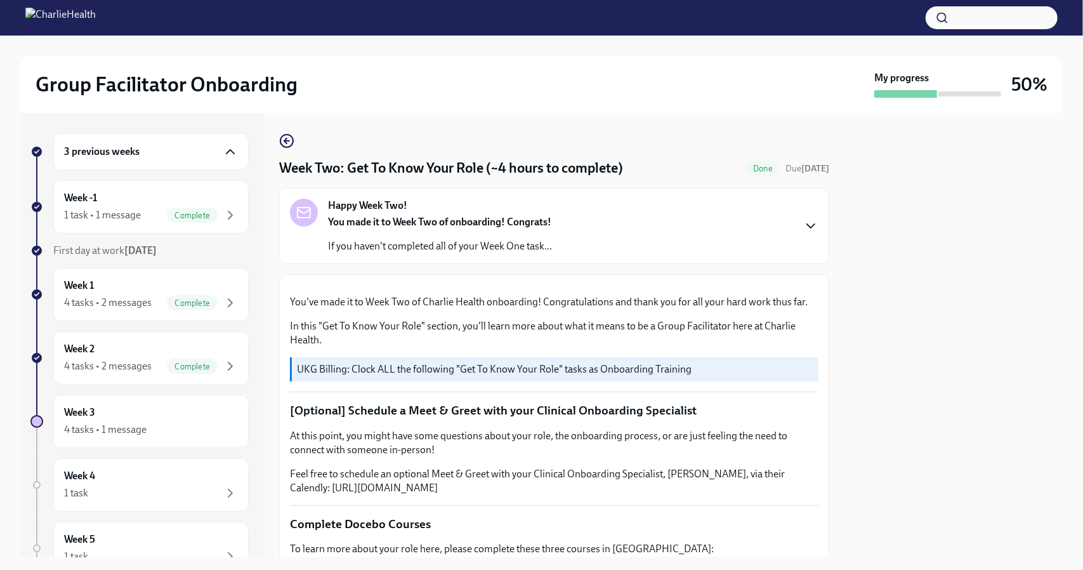
click at [803, 233] on icon "button" at bounding box center [810, 225] width 15 height 15
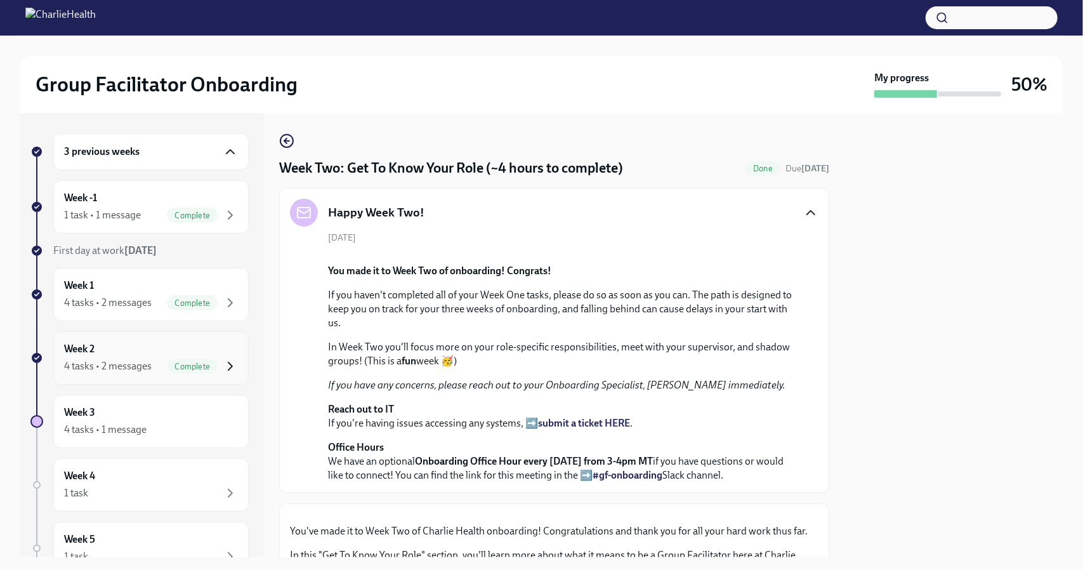
click at [223, 362] on icon "button" at bounding box center [230, 365] width 15 height 15
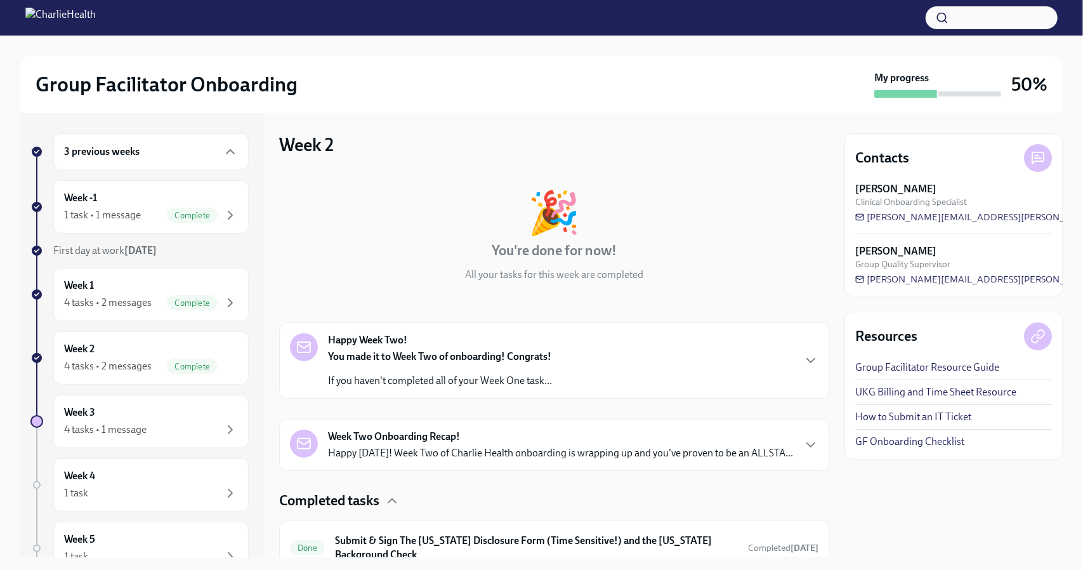
scroll to position [226, 0]
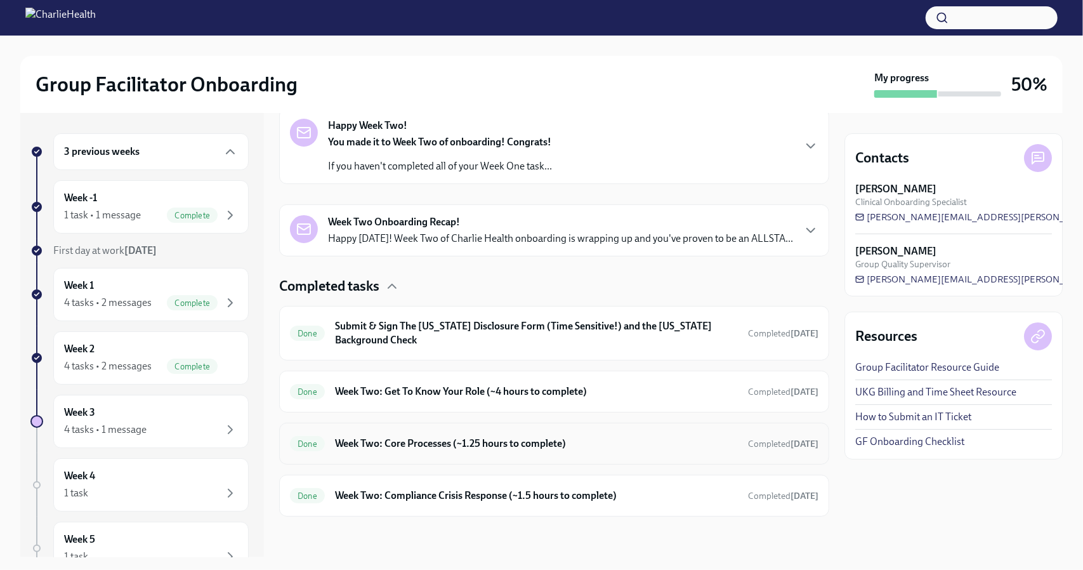
click at [401, 454] on div "Done Week Two: Core Processes (~1.25 hours to complete) Completed [DATE]" at bounding box center [554, 443] width 528 height 20
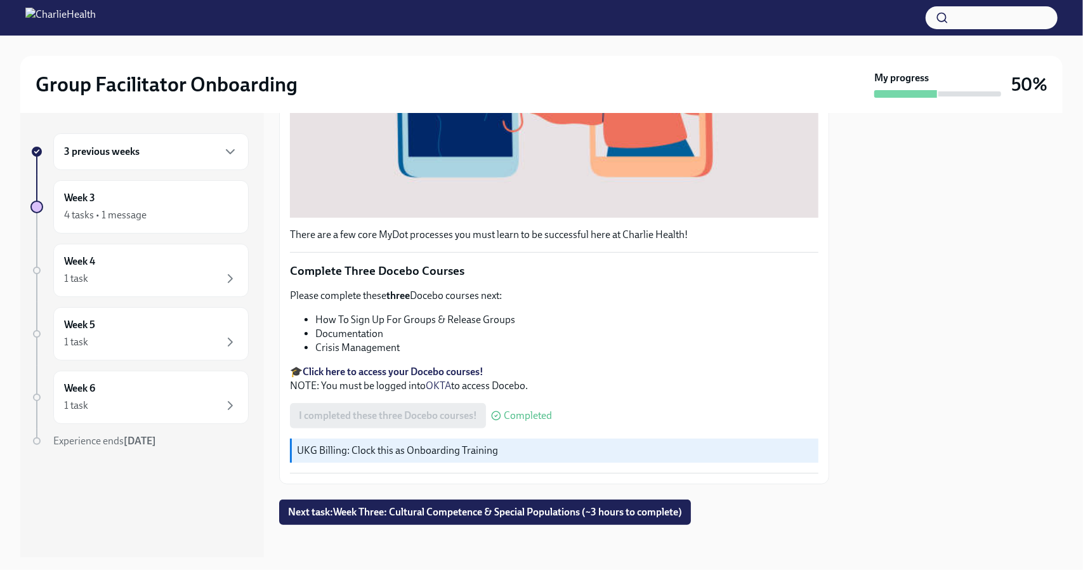
scroll to position [421, 0]
click at [226, 148] on icon "button" at bounding box center [230, 151] width 15 height 15
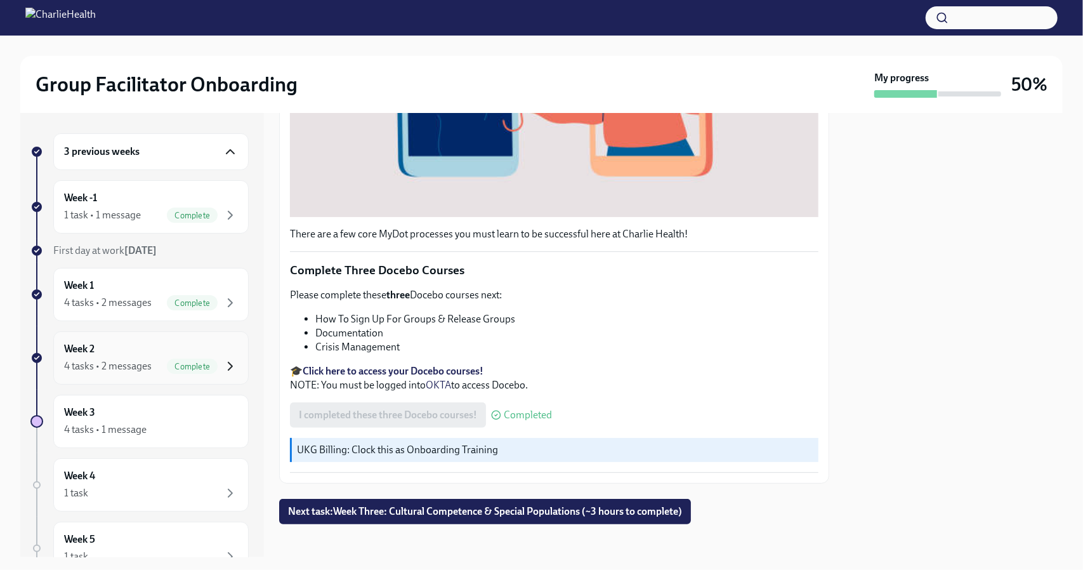
click at [227, 367] on icon "button" at bounding box center [230, 365] width 15 height 15
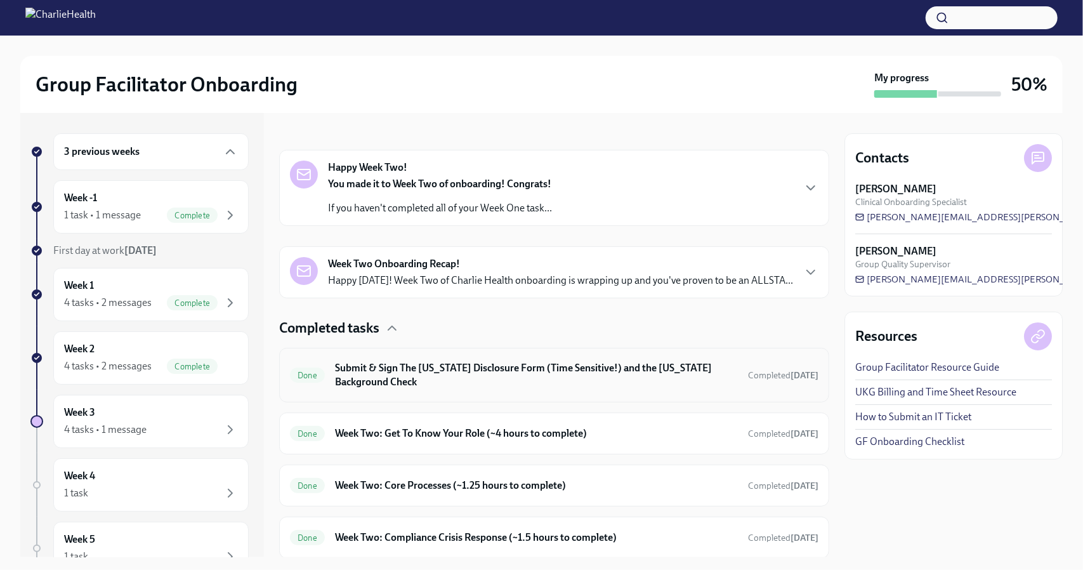
scroll to position [226, 0]
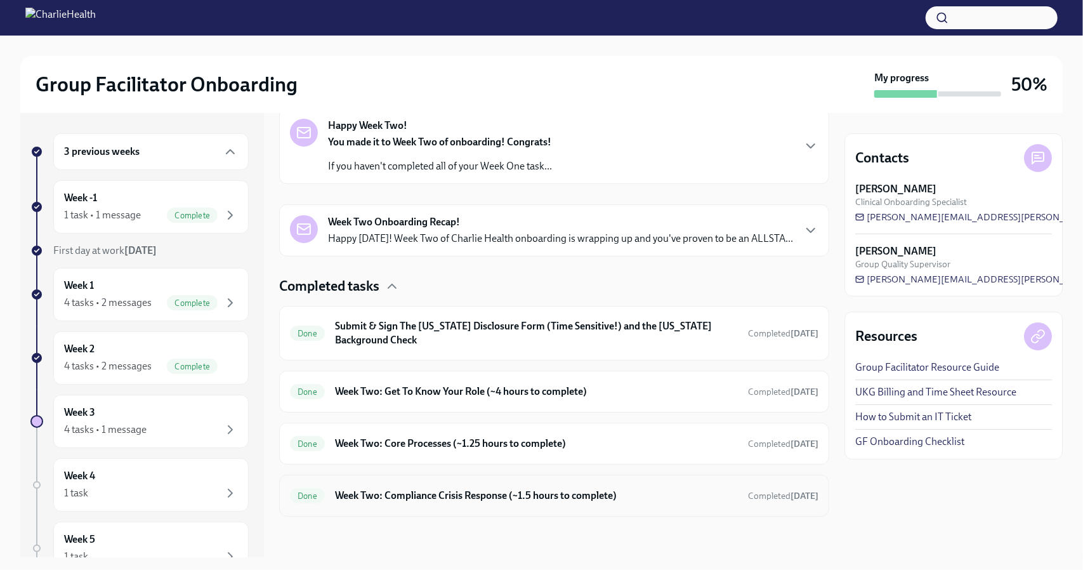
click at [379, 495] on h6 "Week Two: Compliance Crisis Response (~1.5 hours to complete)" at bounding box center [536, 495] width 403 height 14
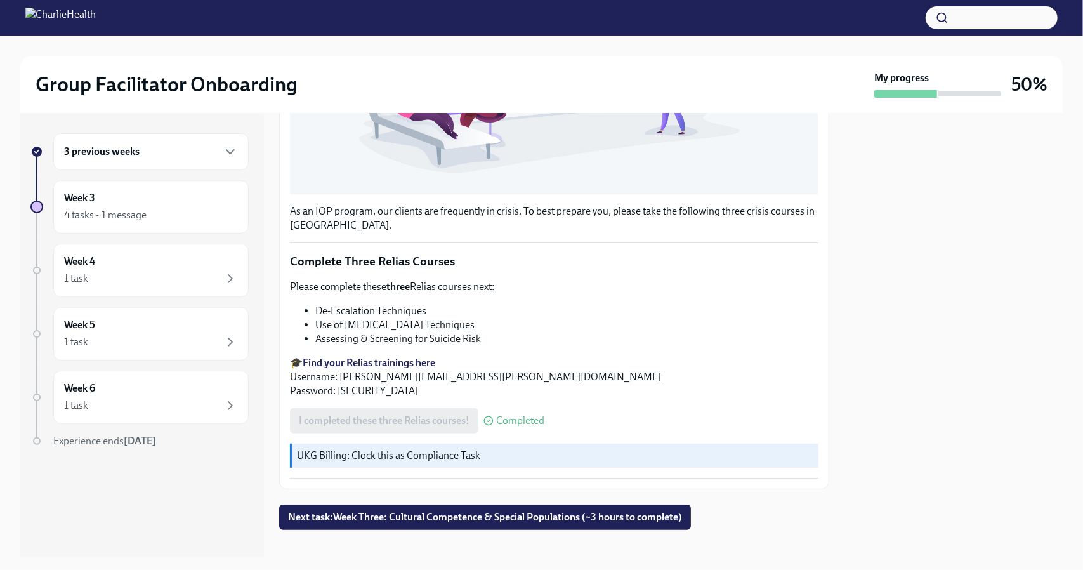
scroll to position [415, 0]
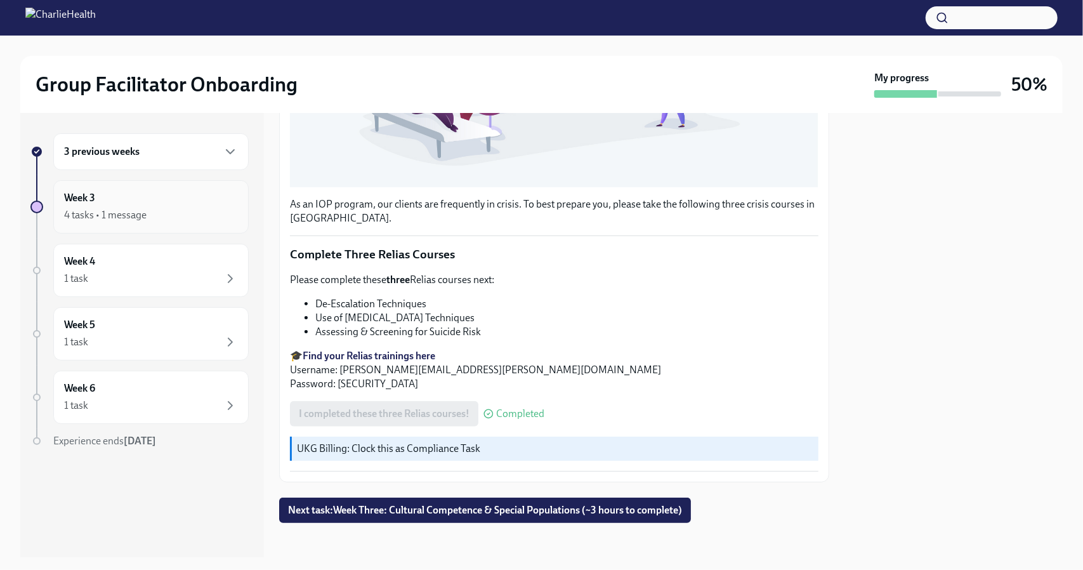
click at [221, 193] on div "Week 3 4 tasks • 1 message" at bounding box center [151, 207] width 174 height 32
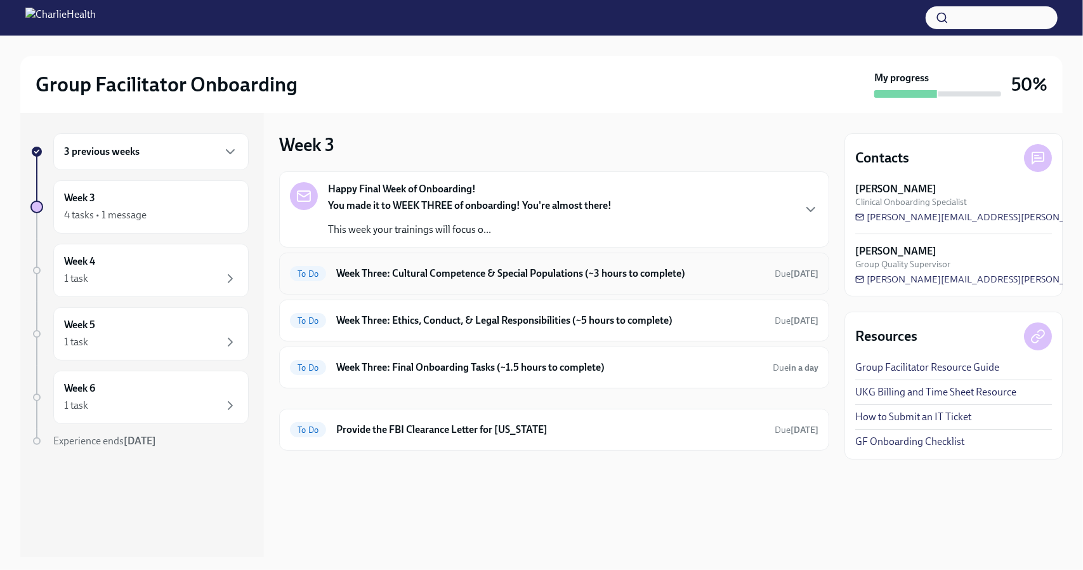
click at [401, 274] on h6 "Week Three: Cultural Competence & Special Populations (~3 hours to complete)" at bounding box center [550, 273] width 428 height 14
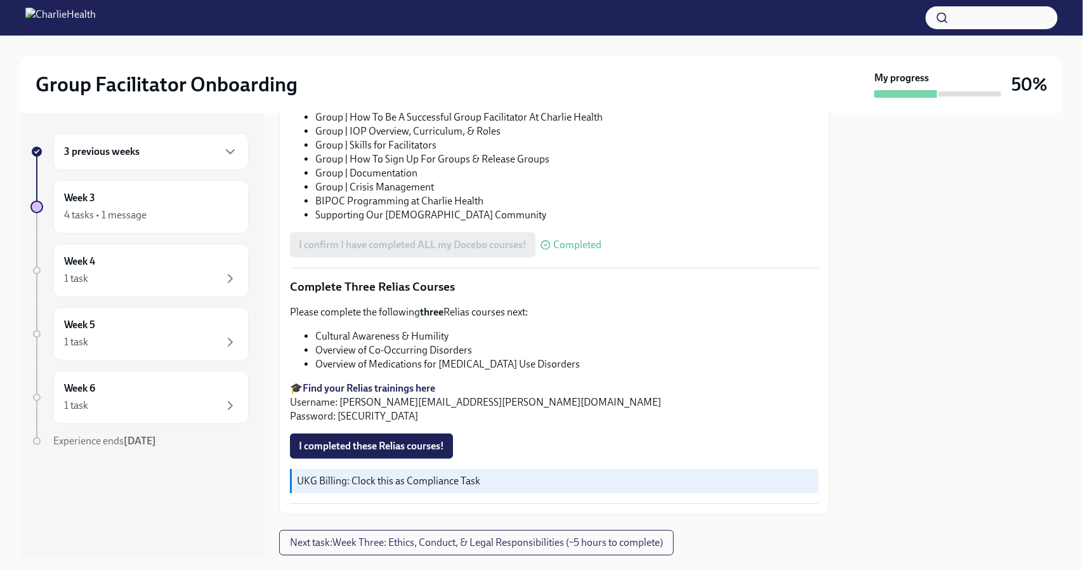
scroll to position [862, 0]
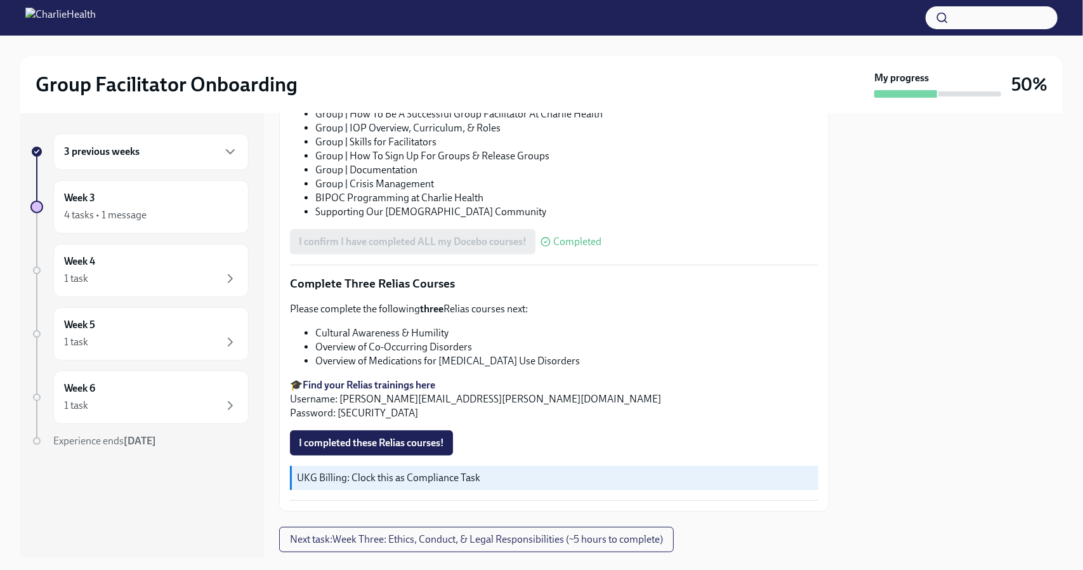
click at [370, 379] on strong "Find your Relias trainings here" at bounding box center [369, 385] width 133 height 12
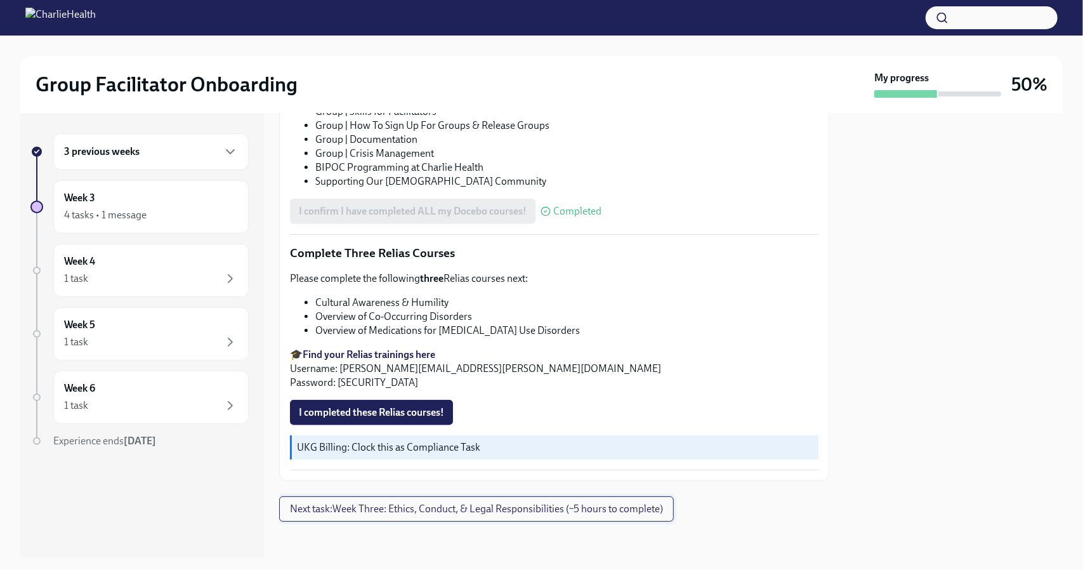
click at [481, 502] on span "Next task : Week Three: Ethics, Conduct, & Legal Responsibilities (~5 hours to …" at bounding box center [476, 508] width 373 height 13
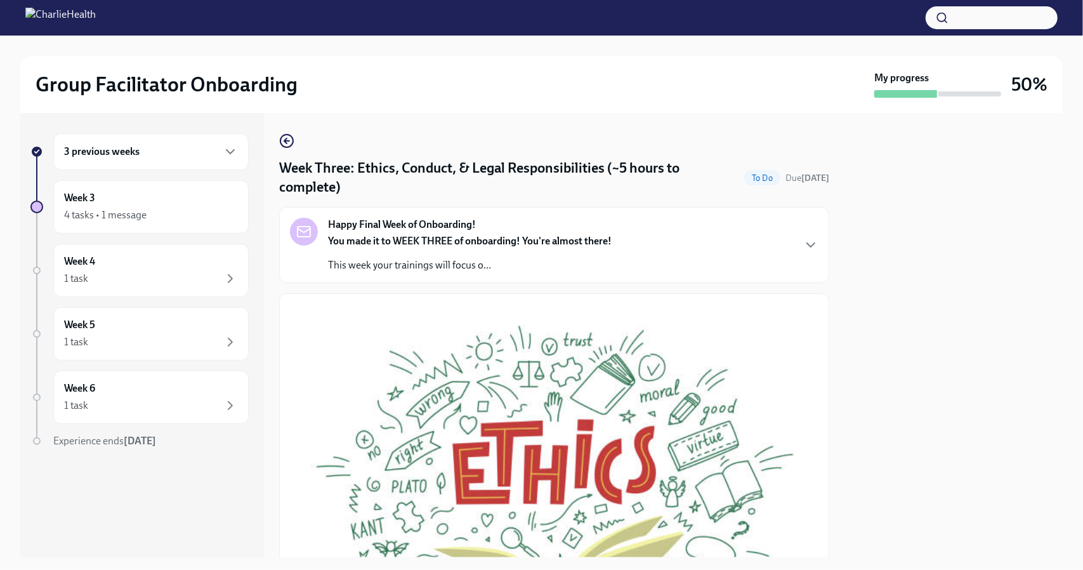
click at [669, 259] on div "Happy Final Week of Onboarding! You made it to WEEK THREE of onboarding! You're…" at bounding box center [554, 245] width 528 height 55
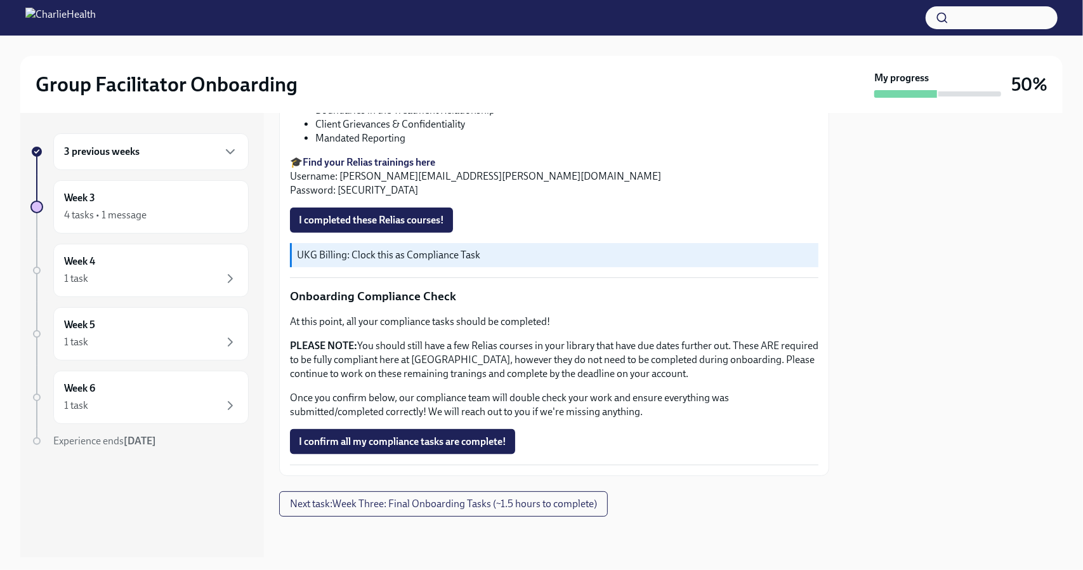
scroll to position [992, 0]
click at [190, 209] on div "4 tasks • 1 message" at bounding box center [151, 214] width 174 height 15
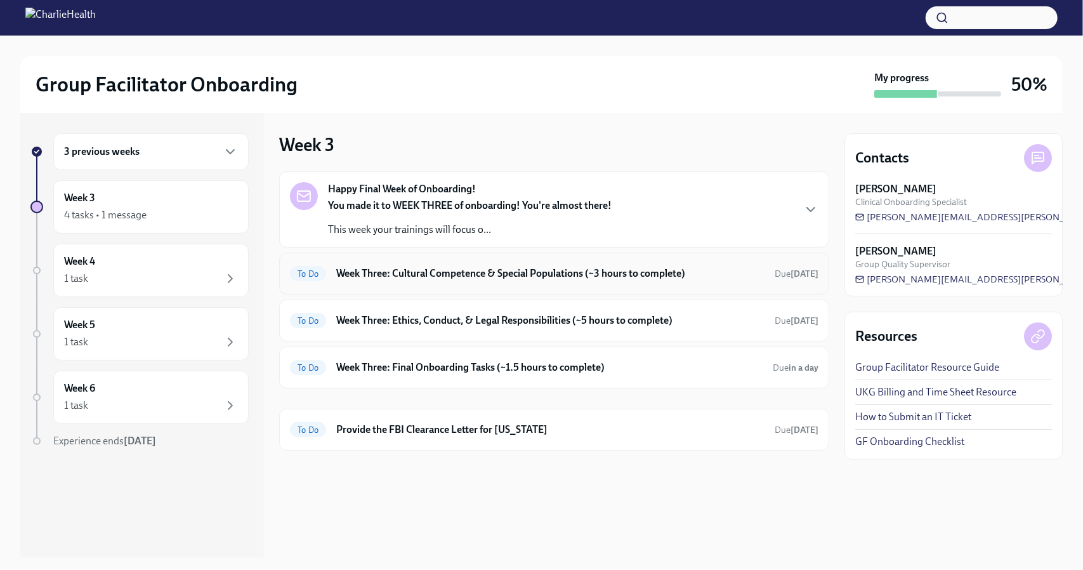
click at [480, 278] on h6 "Week Three: Cultural Competence & Special Populations (~3 hours to complete)" at bounding box center [550, 273] width 428 height 14
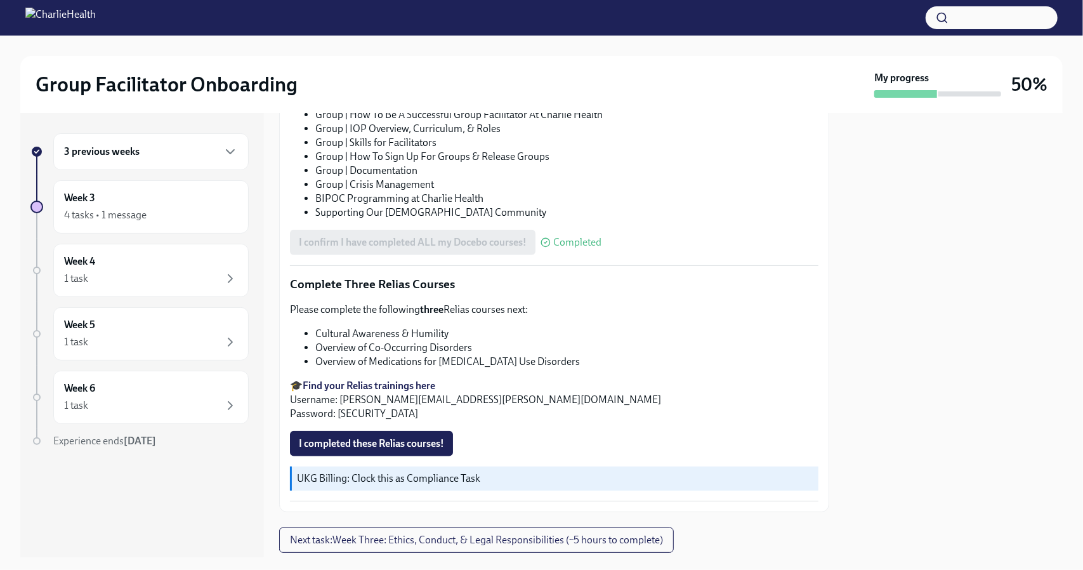
scroll to position [863, 0]
